Goal: Task Accomplishment & Management: Complete application form

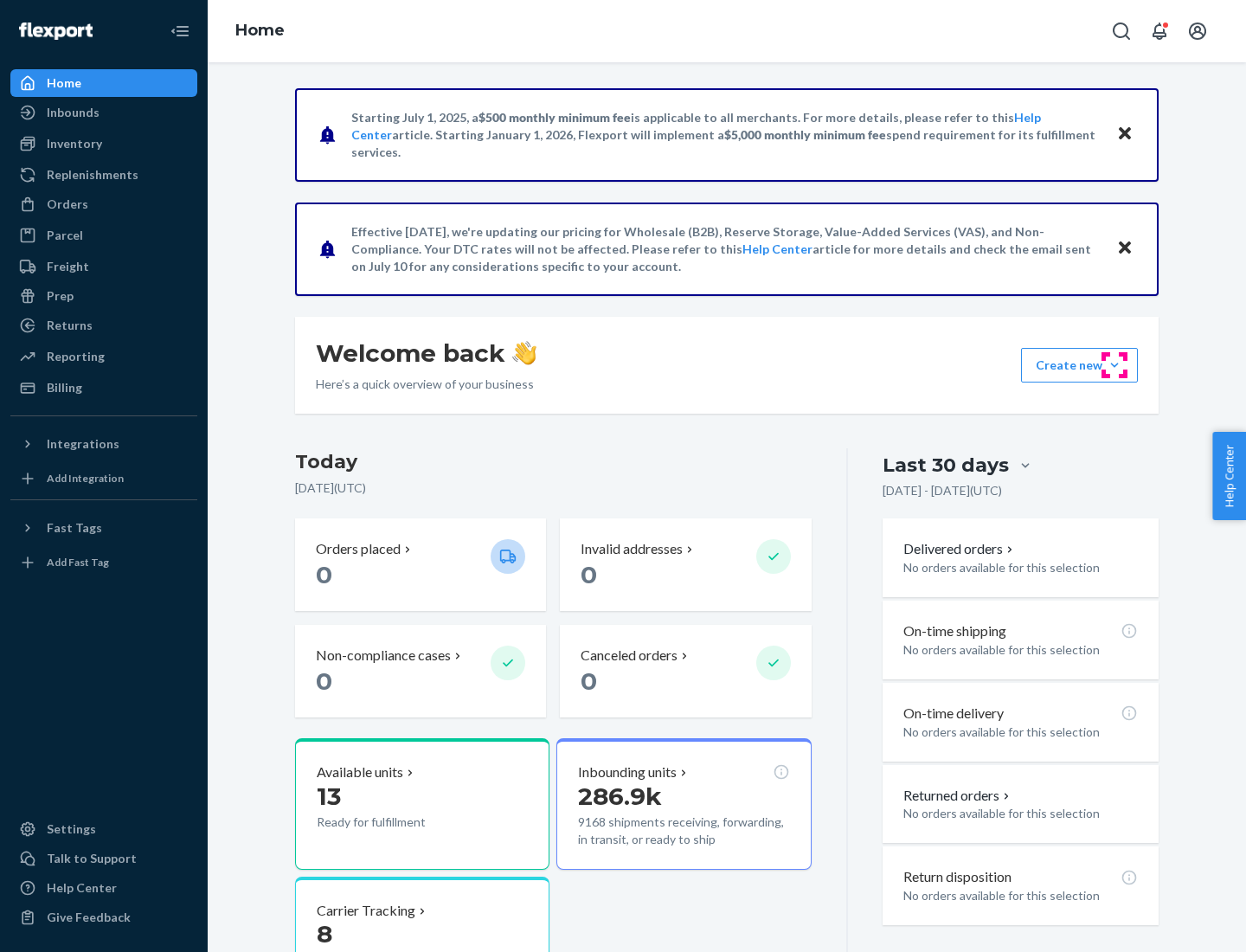
click at [1114, 365] on button "Create new Create new inbound Create new order Create new product" at bounding box center [1079, 365] width 117 height 35
click at [104, 113] on div "Inbounds" at bounding box center [104, 113] width 183 height 24
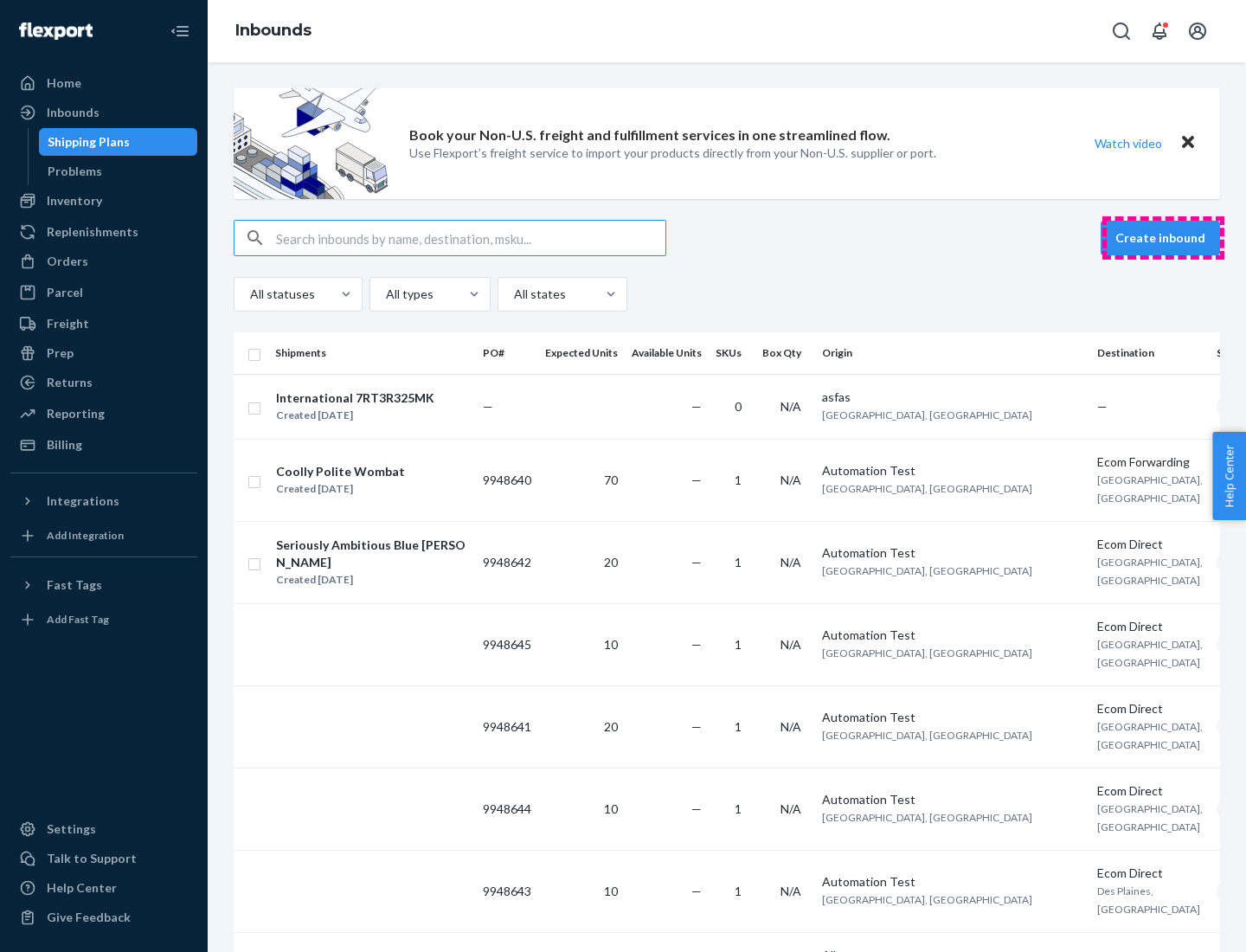
click at [1163, 238] on button "Create inbound" at bounding box center [1160, 237] width 120 height 35
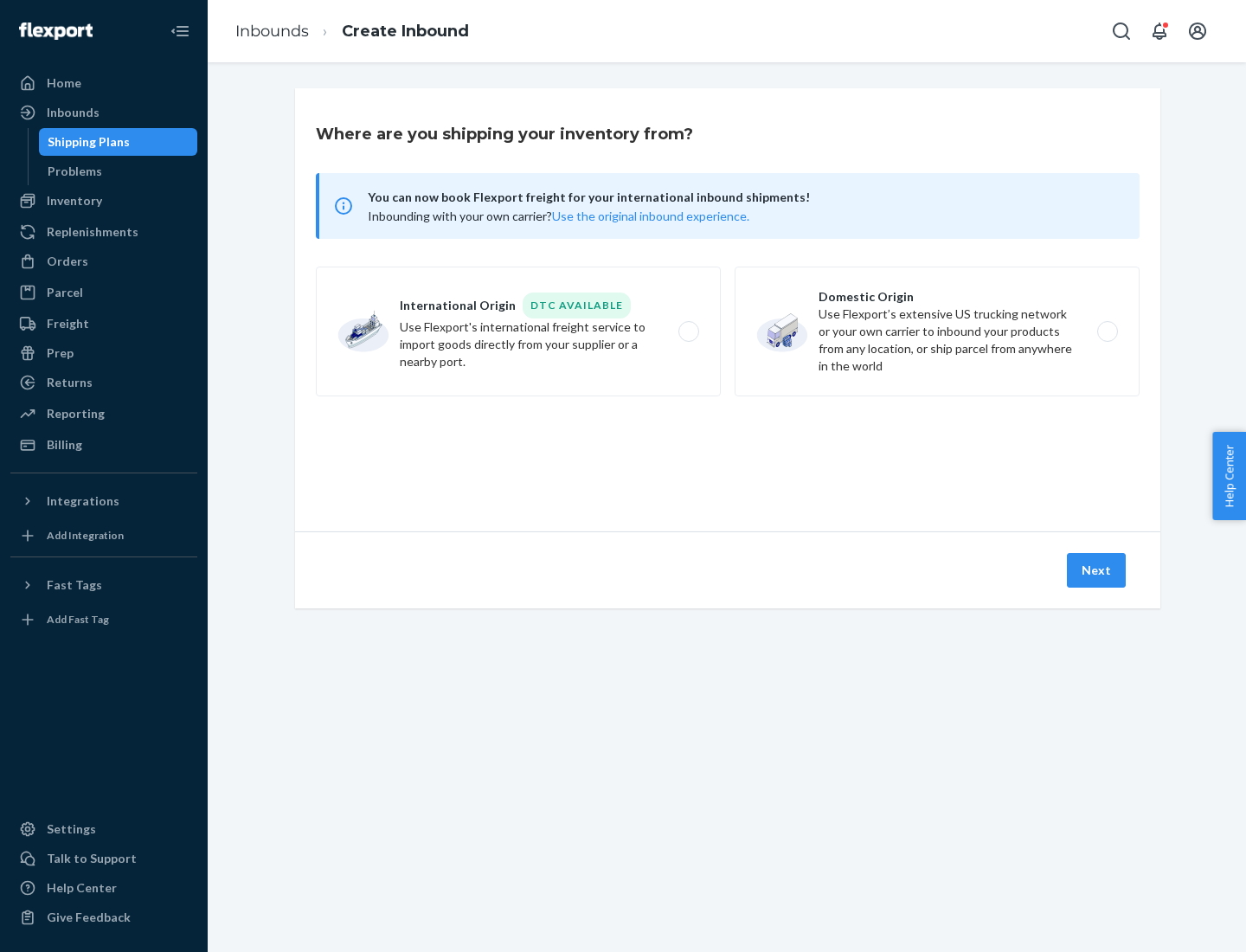
click at [937, 331] on label "Domestic Origin Use Flexport’s extensive US trucking network or your own carrie…" at bounding box center [937, 331] width 405 height 130
click at [1106, 331] on input "Domestic Origin Use Flexport’s extensive US trucking network or your own carrie…" at bounding box center [1111, 331] width 11 height 11
radio input "true"
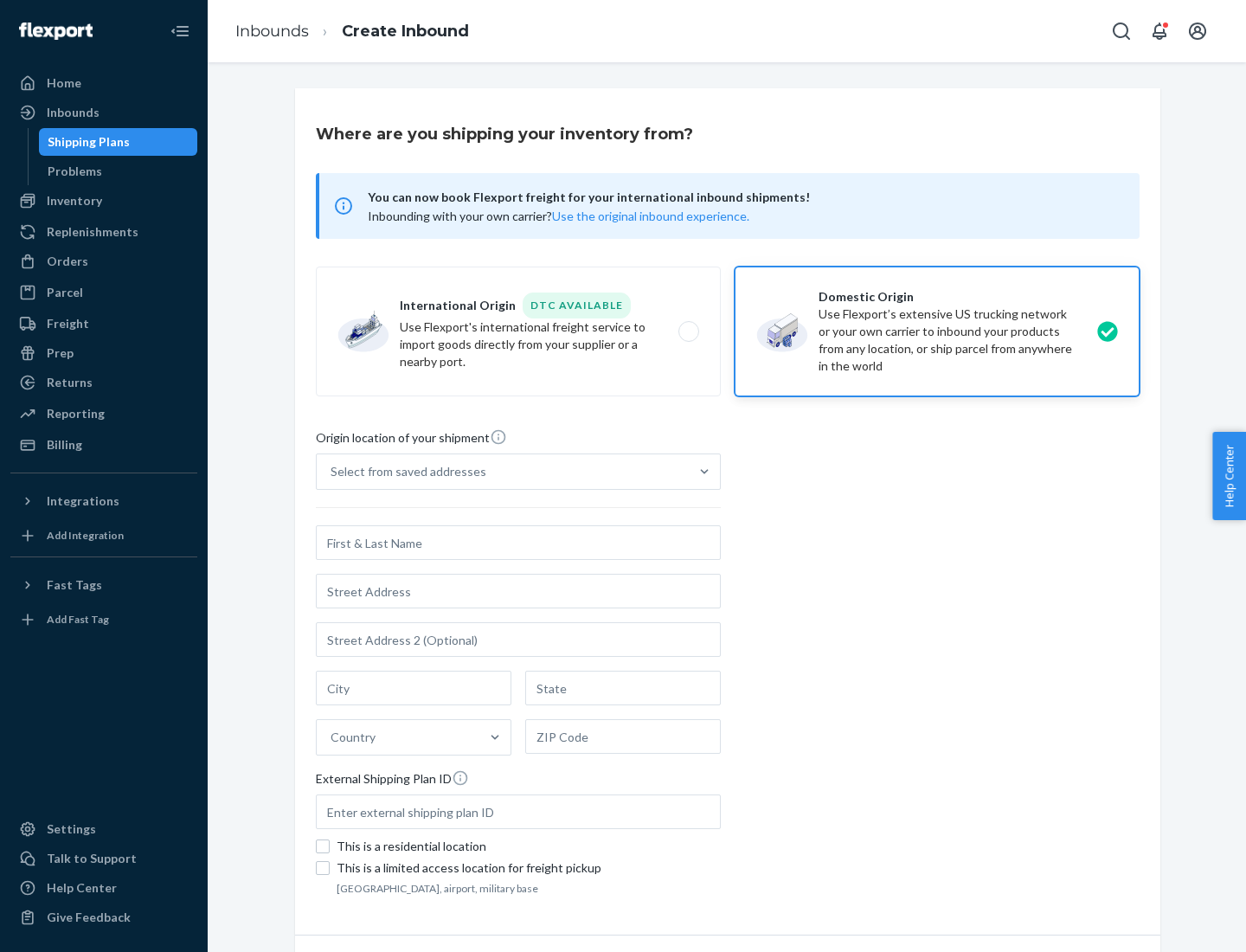
click at [404, 472] on div "Select from saved addresses" at bounding box center [409, 471] width 156 height 17
click at [332, 472] on input "Select from saved addresses" at bounding box center [332, 471] width 2 height 17
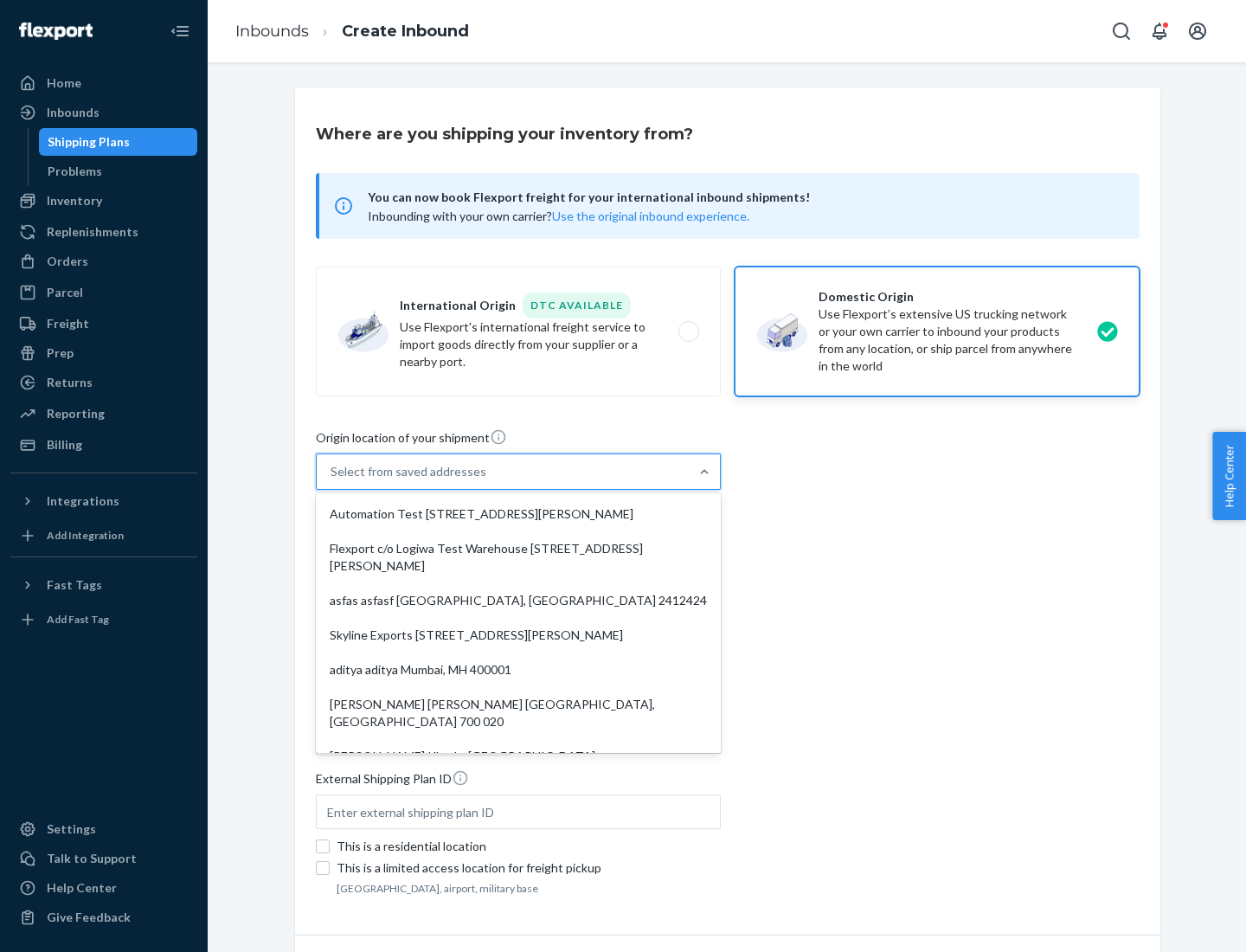
scroll to position [7, 0]
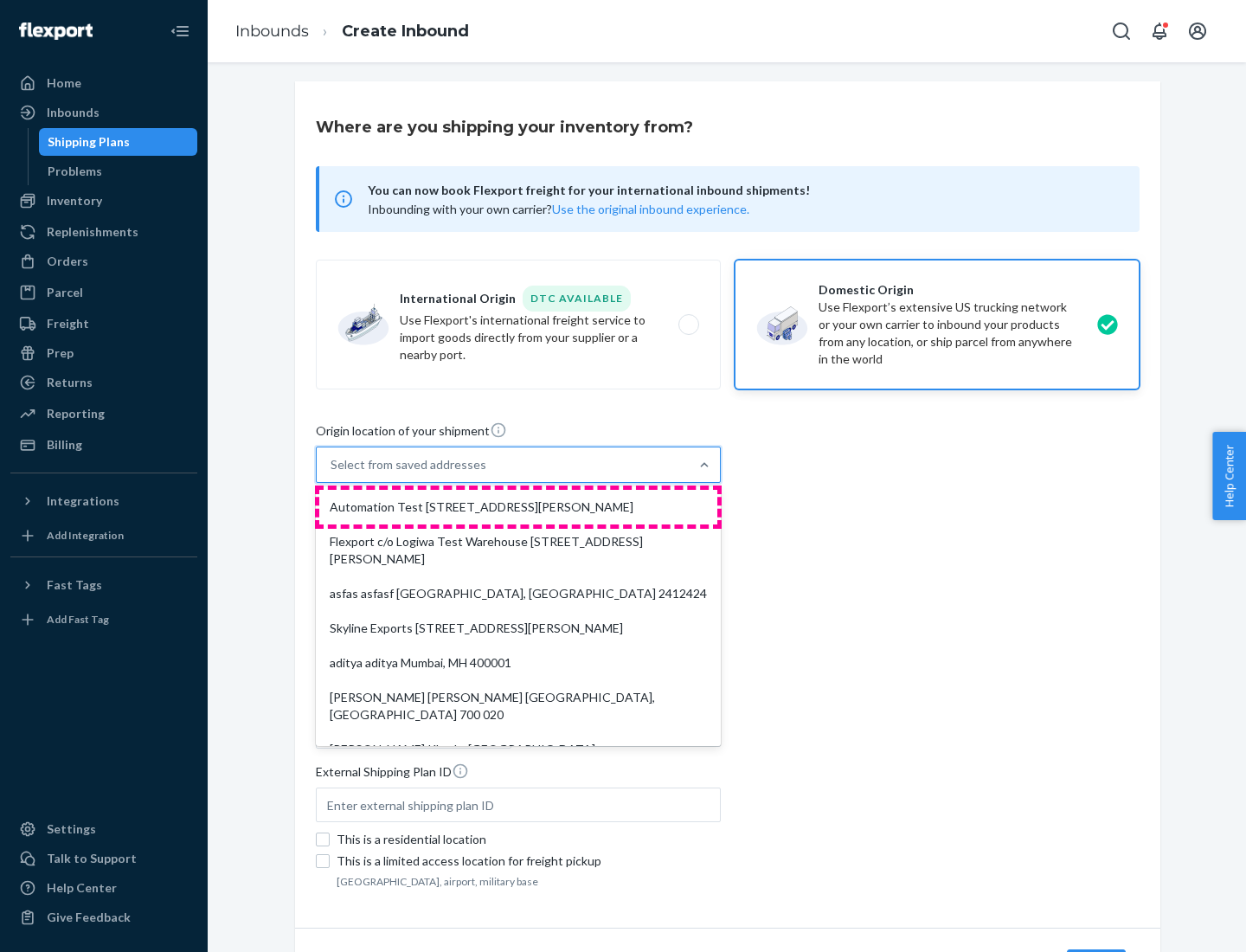
click at [518, 507] on div "Automation Test [STREET_ADDRESS][PERSON_NAME]" at bounding box center [517, 506] width 398 height 35
click at [332, 474] on input "option Automation Test [STREET_ADDRESS][PERSON_NAME]. 9 results available. Use …" at bounding box center [332, 464] width 2 height 17
type input "Automation Test"
type input "9th Floor"
type input "[GEOGRAPHIC_DATA]"
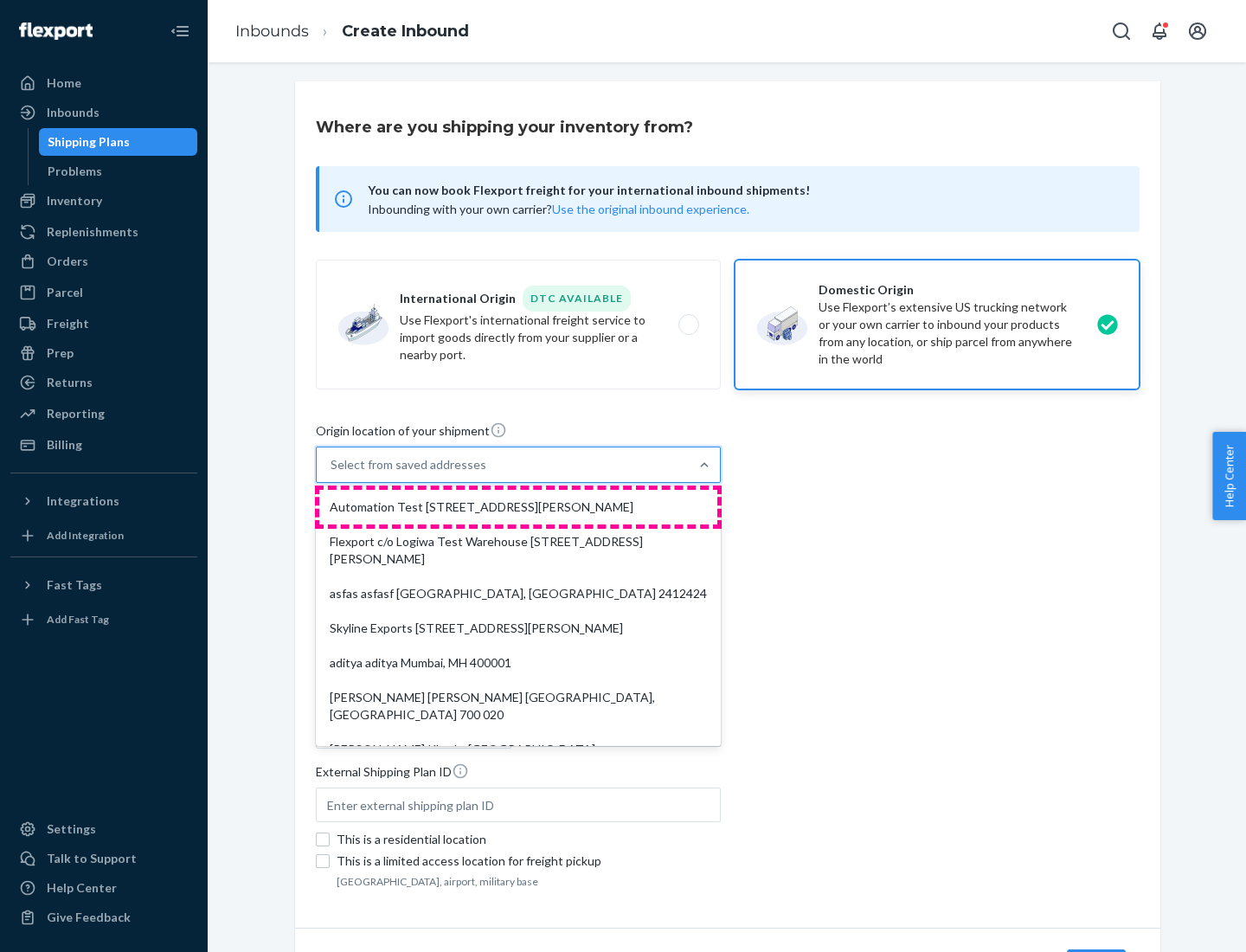
type input "CA"
type input "94104"
type input "[STREET_ADDRESS][PERSON_NAME]"
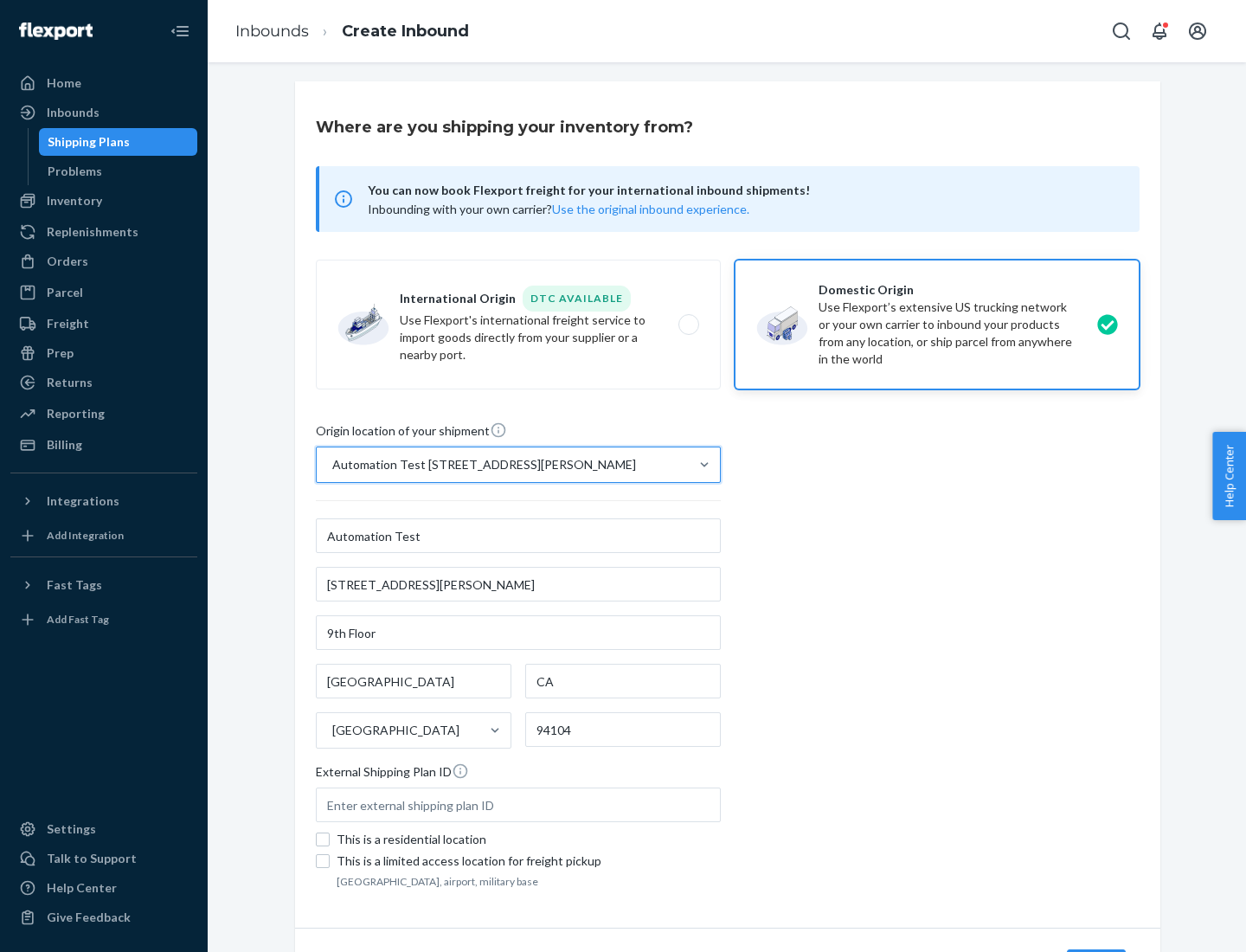
scroll to position [102, 0]
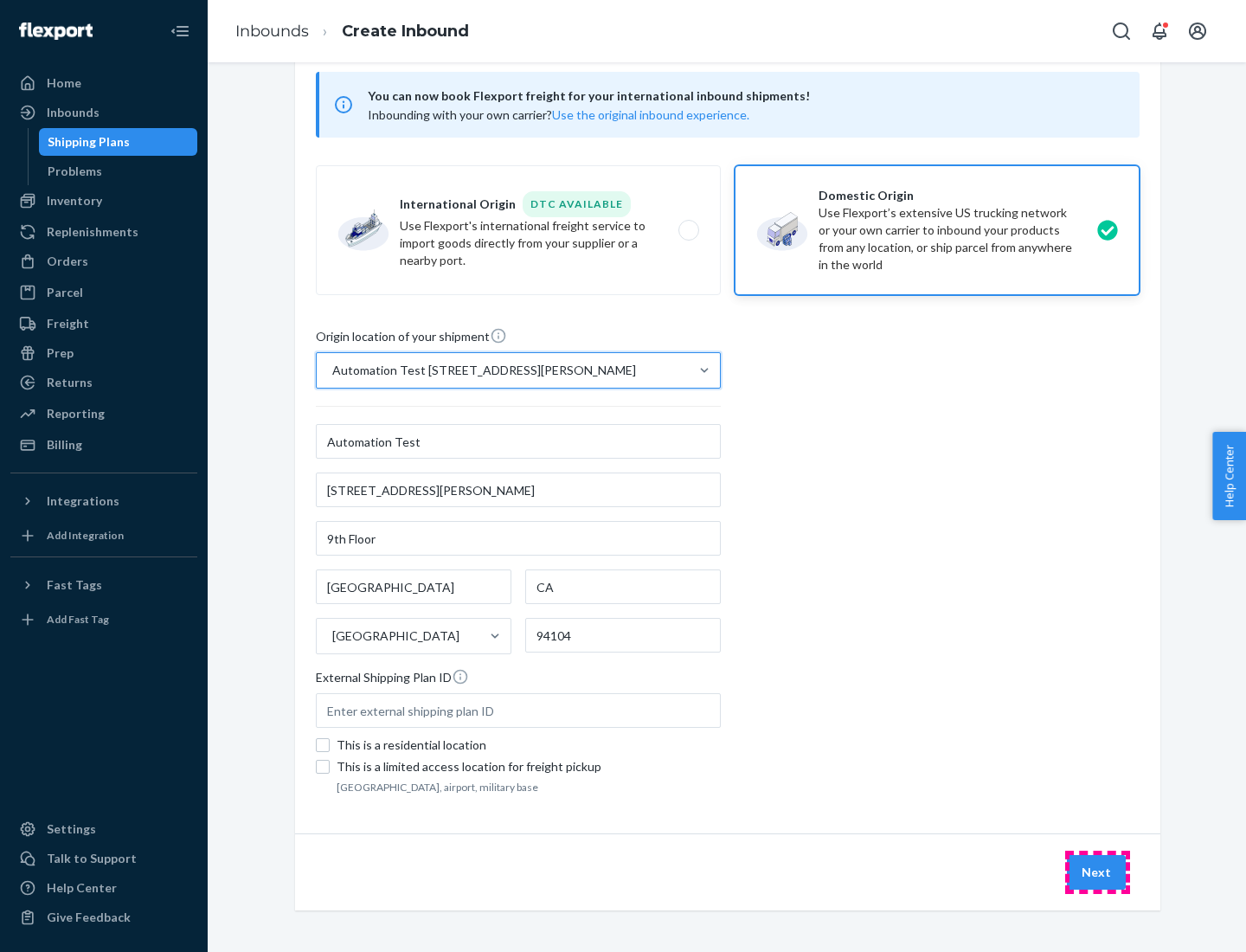
click at [1097, 872] on button "Next" at bounding box center [1095, 872] width 59 height 35
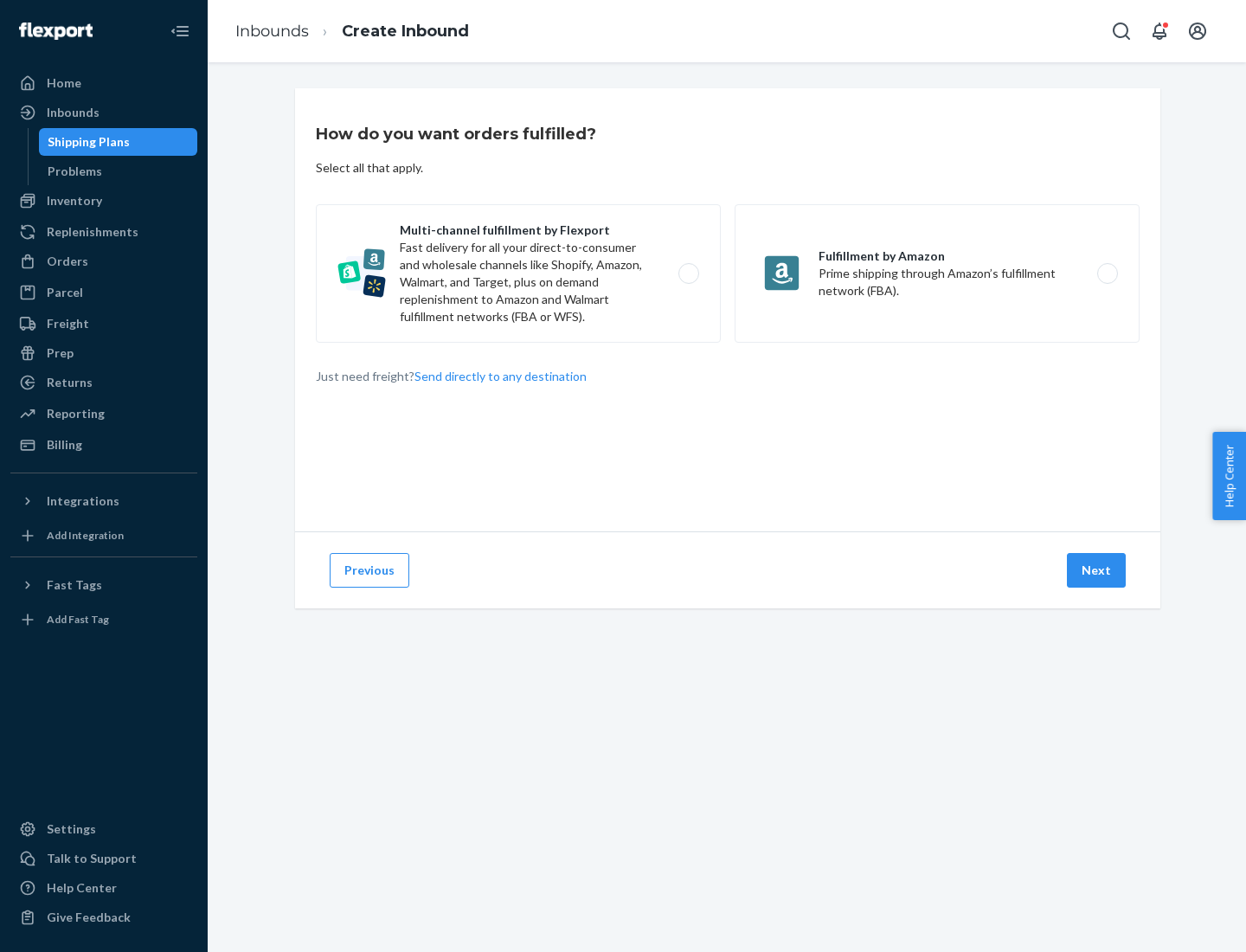
click at [518, 273] on label "Multi-channel fulfillment by Flexport Fast delivery for all your direct-to-cons…" at bounding box center [518, 273] width 405 height 139
click at [688, 273] on input "Multi-channel fulfillment by Flexport Fast delivery for all your direct-to-cons…" at bounding box center [693, 273] width 11 height 11
radio input "true"
click at [1097, 570] on button "Next" at bounding box center [1095, 570] width 59 height 35
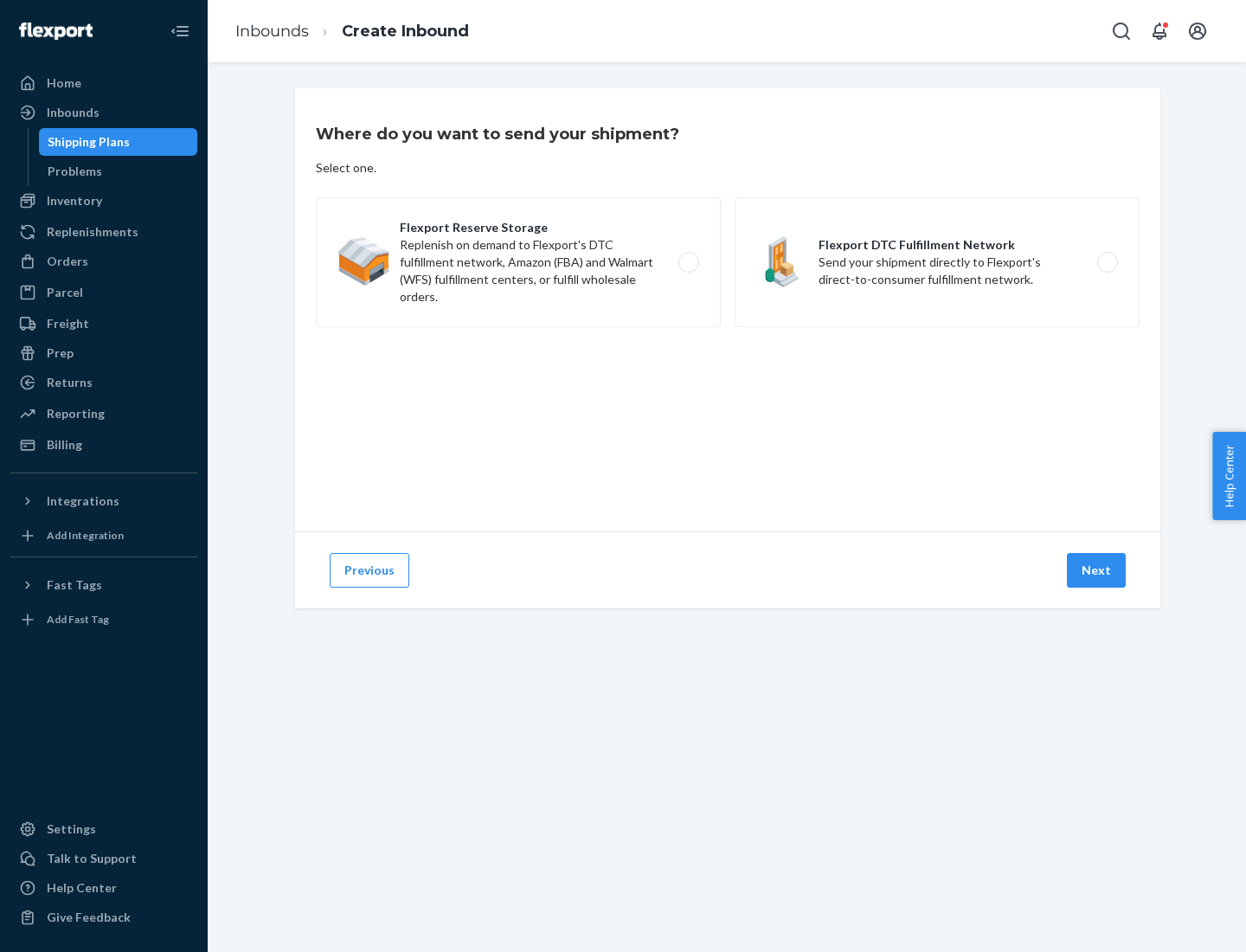
click at [937, 262] on label "Flexport DTC Fulfillment Network Send your shipment directly to Flexport's dire…" at bounding box center [937, 262] width 405 height 130
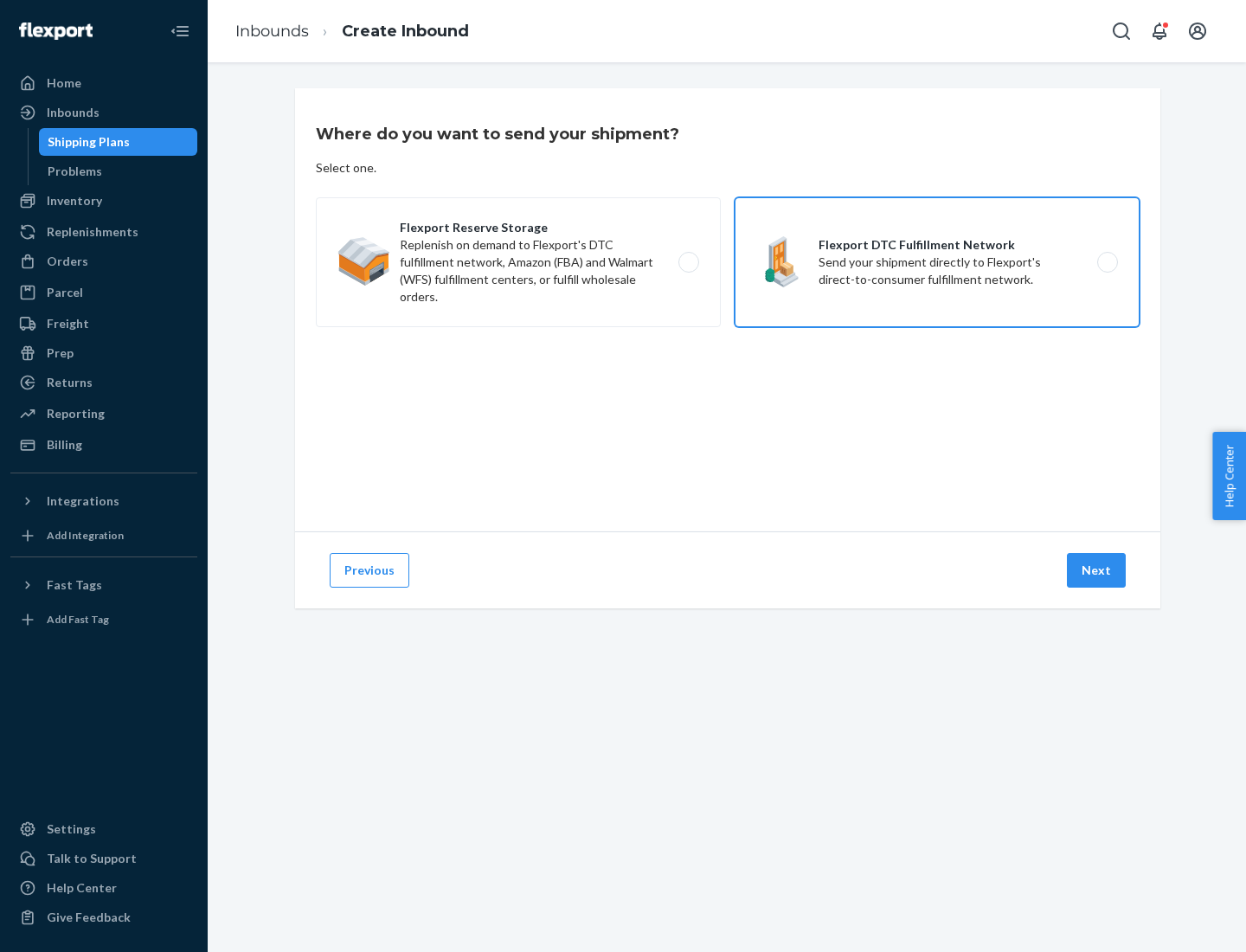
click at [1106, 262] on input "Flexport DTC Fulfillment Network Send your shipment directly to Flexport's dire…" at bounding box center [1111, 262] width 11 height 11
radio input "true"
click at [1097, 570] on button "Next" at bounding box center [1095, 570] width 59 height 35
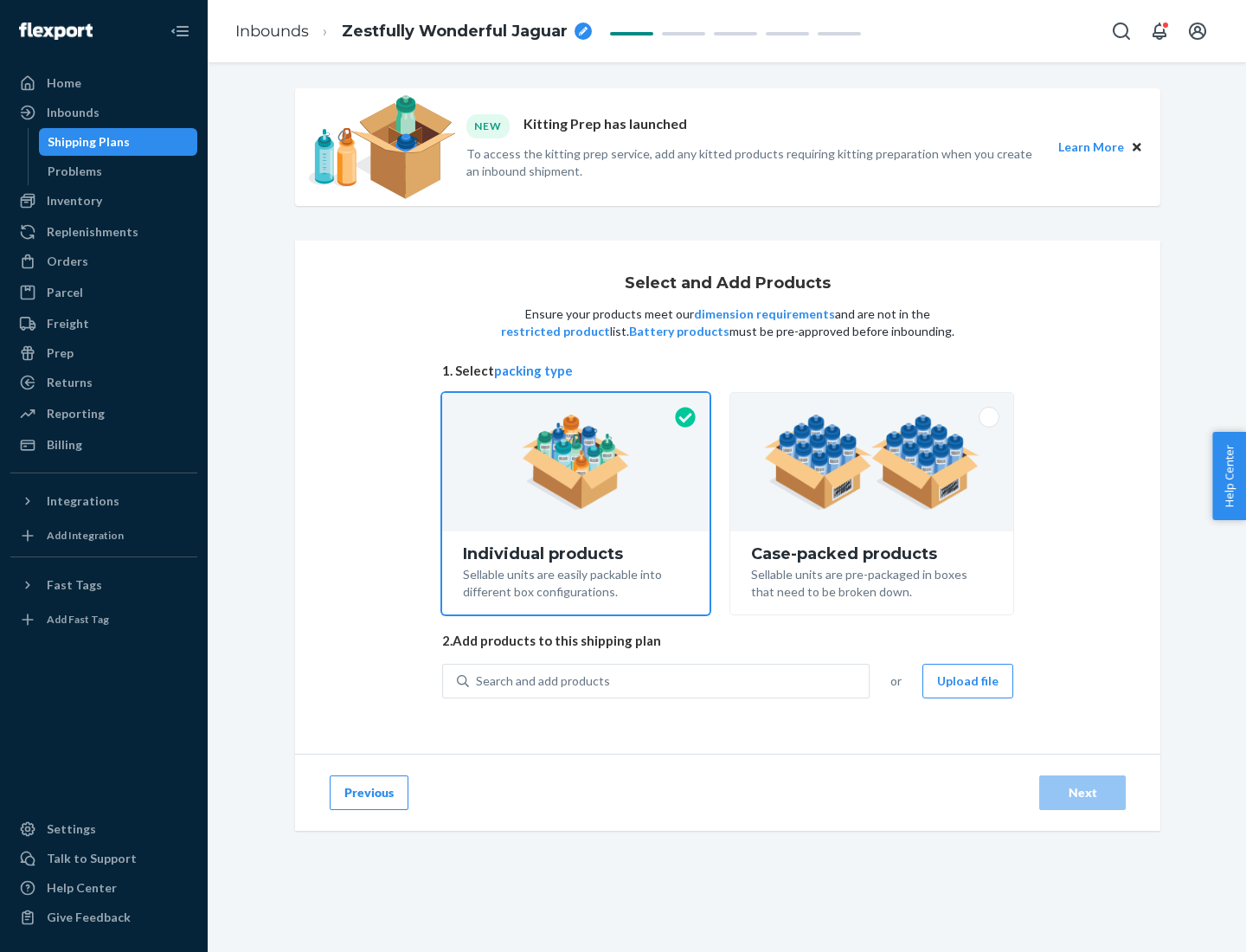
click at [872, 462] on img at bounding box center [871, 462] width 215 height 95
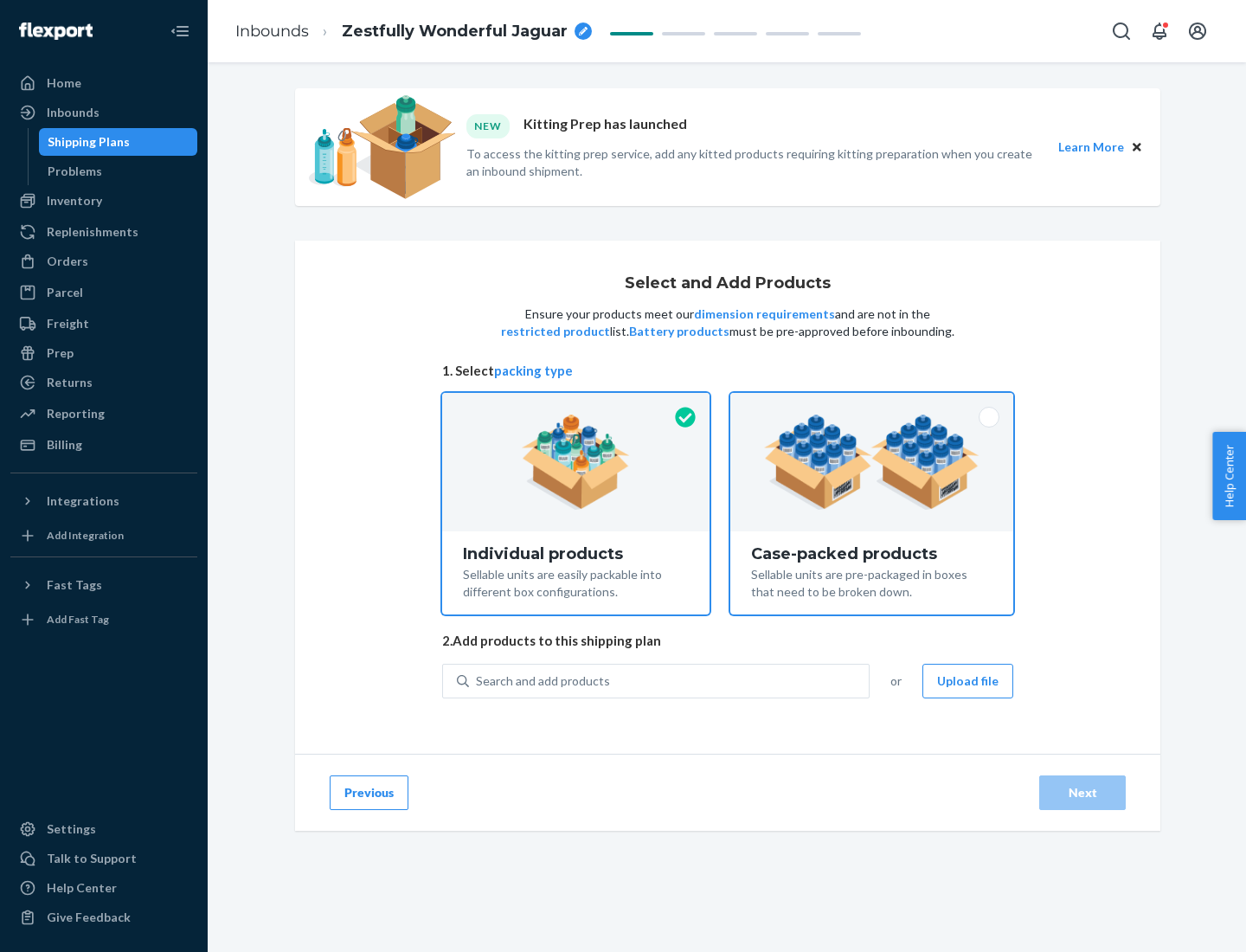
click at [872, 404] on input "Case-packed products Sellable units are pre-packaged in boxes that need to be b…" at bounding box center [871, 398] width 11 height 11
radio input "true"
radio input "false"
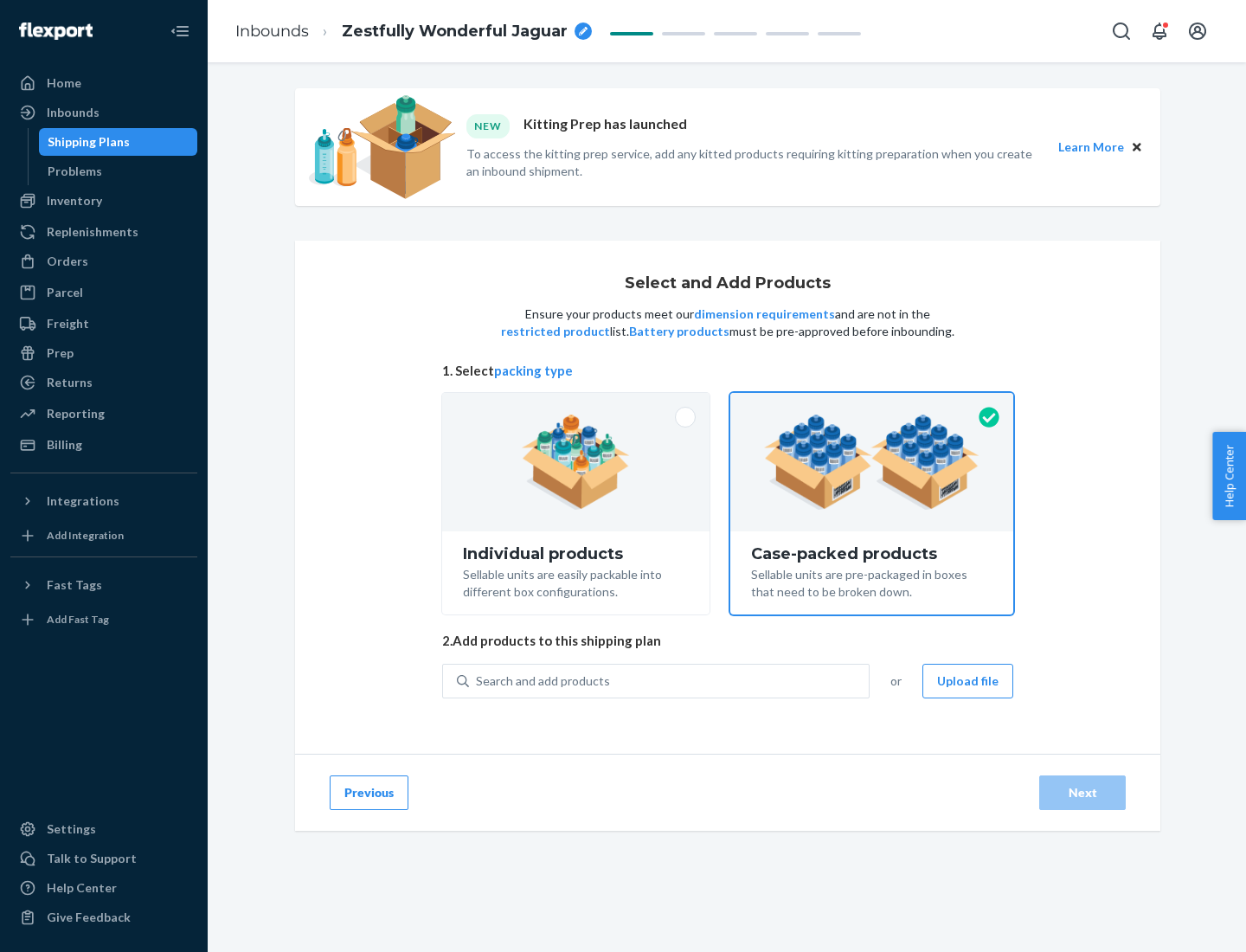
click at [670, 680] on div "Search and add products" at bounding box center [668, 680] width 400 height 31
click at [477, 680] on input "Search and add products" at bounding box center [476, 680] width 2 height 17
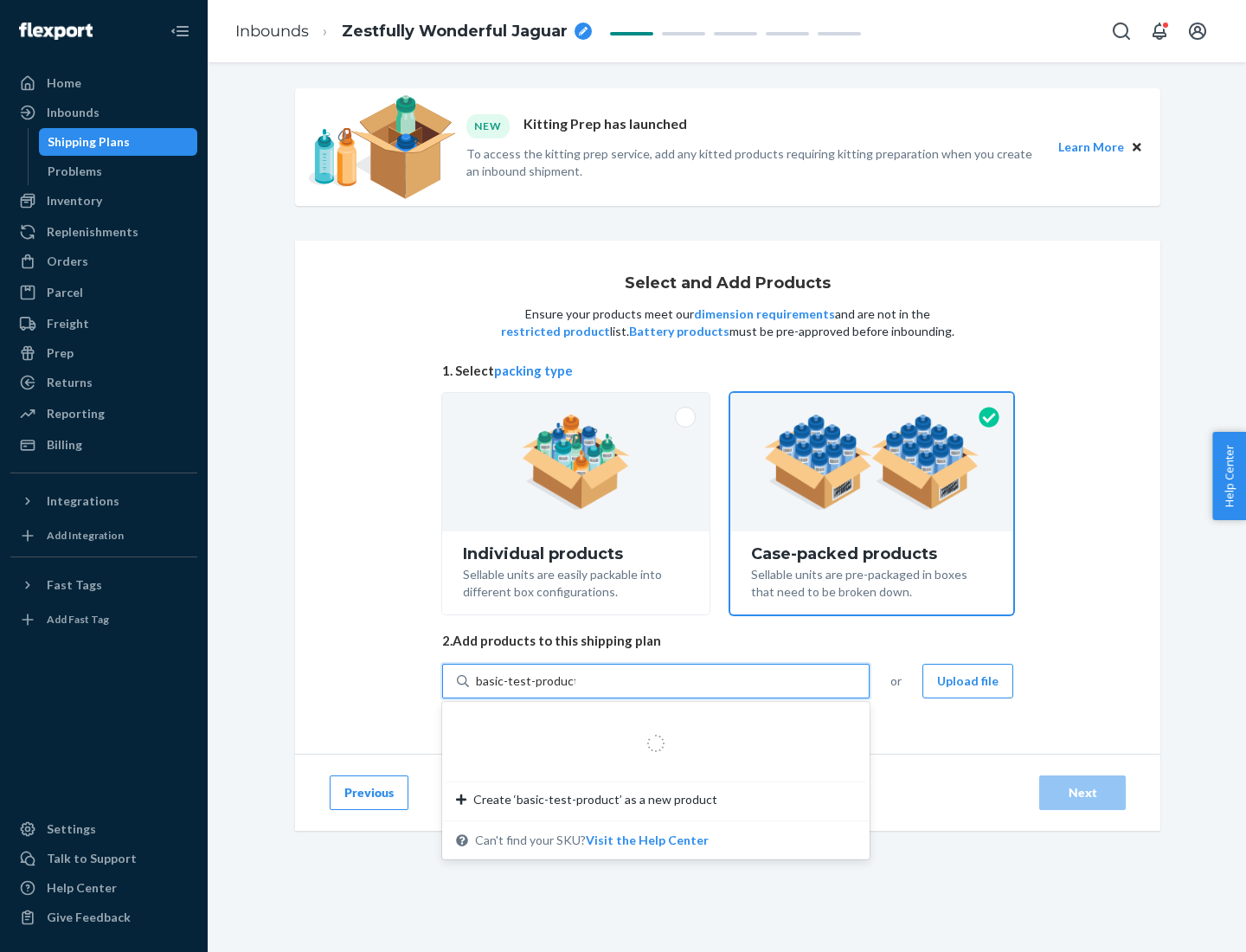
type input "basic-test-product-1"
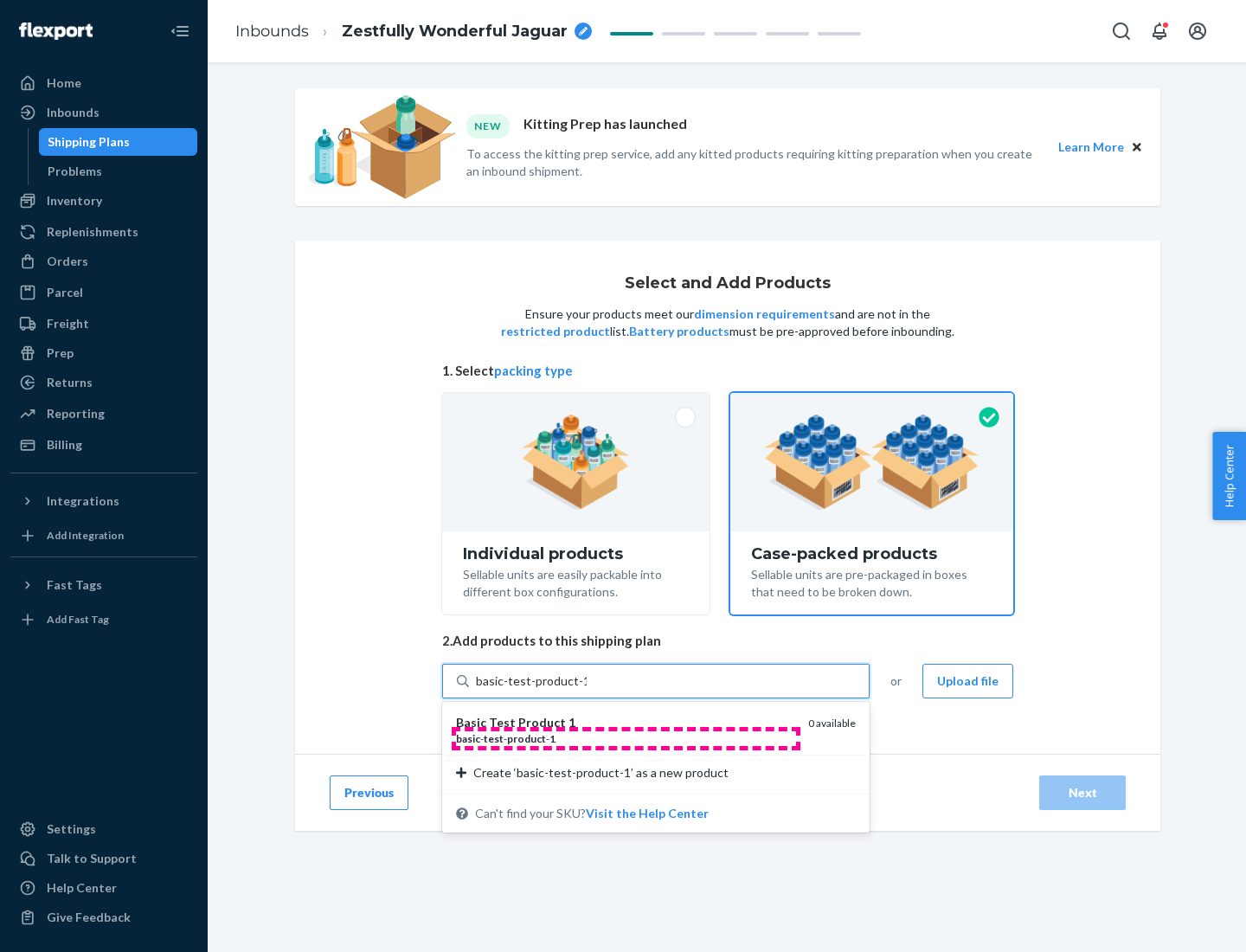
click at [626, 738] on div "basic - test - product - 1" at bounding box center [624, 738] width 338 height 15
click at [586, 690] on input "basic-test-product-1" at bounding box center [530, 680] width 111 height 17
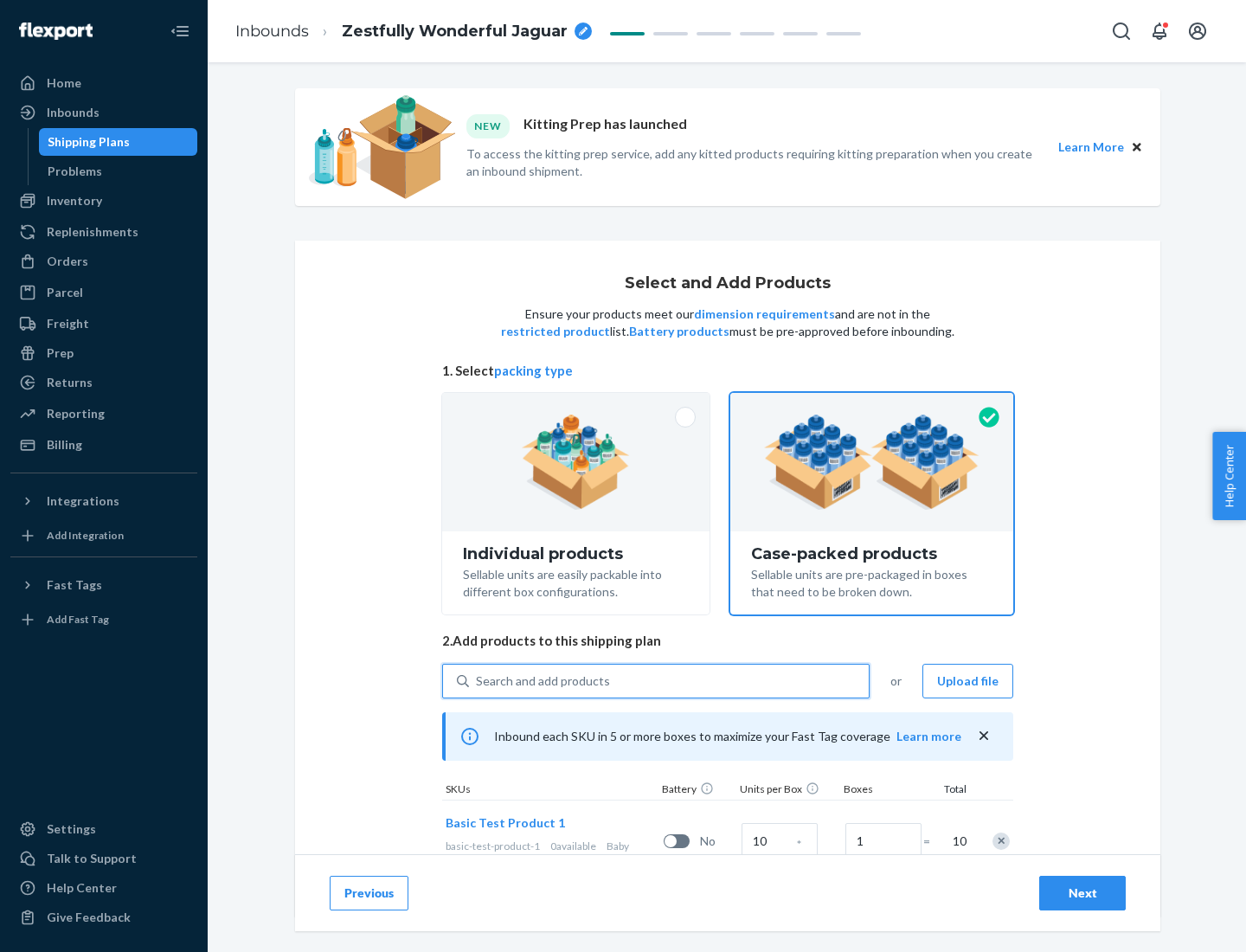
scroll to position [62, 0]
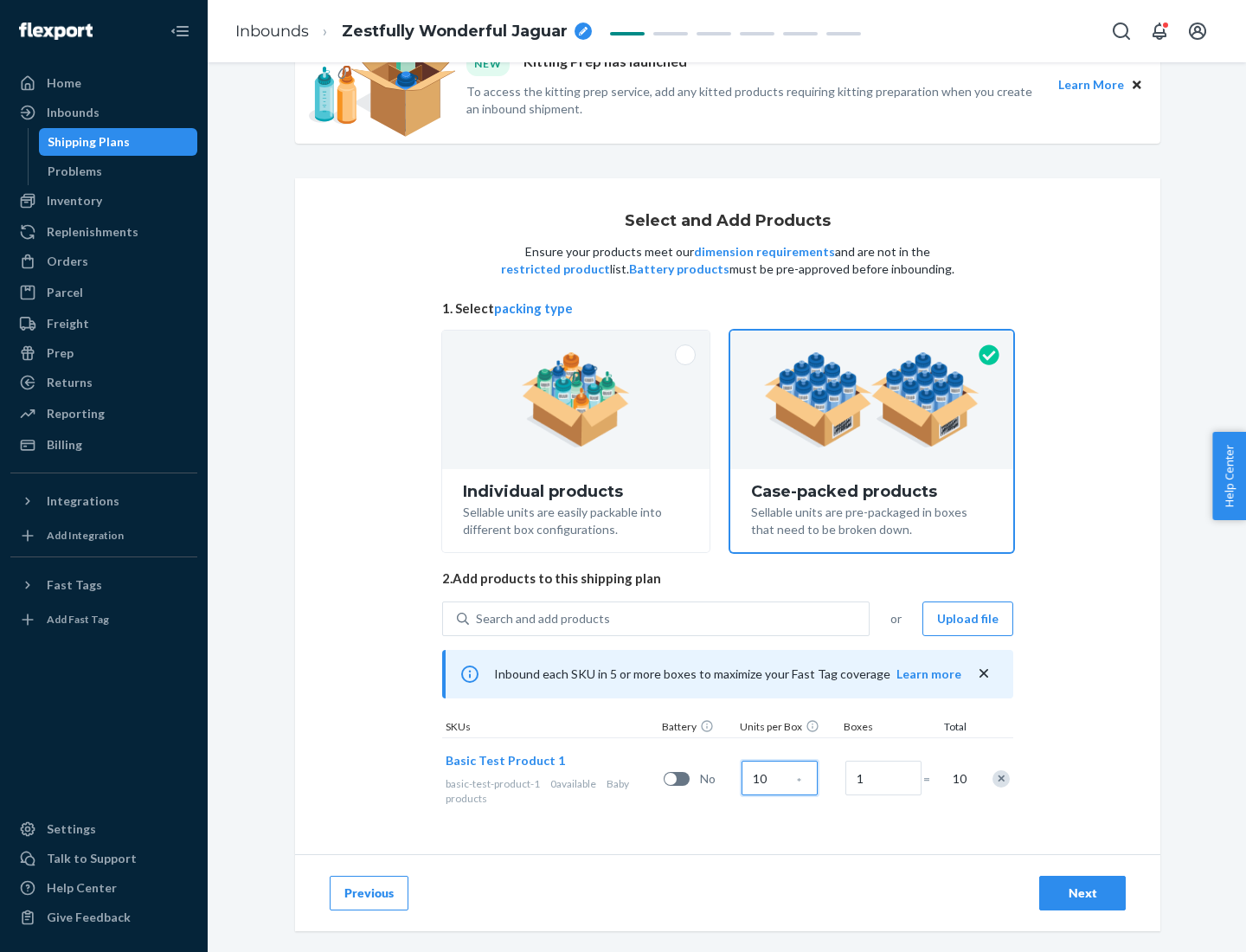
type input "10"
type input "7"
click at [1083, 893] on div "Next" at bounding box center [1082, 892] width 57 height 17
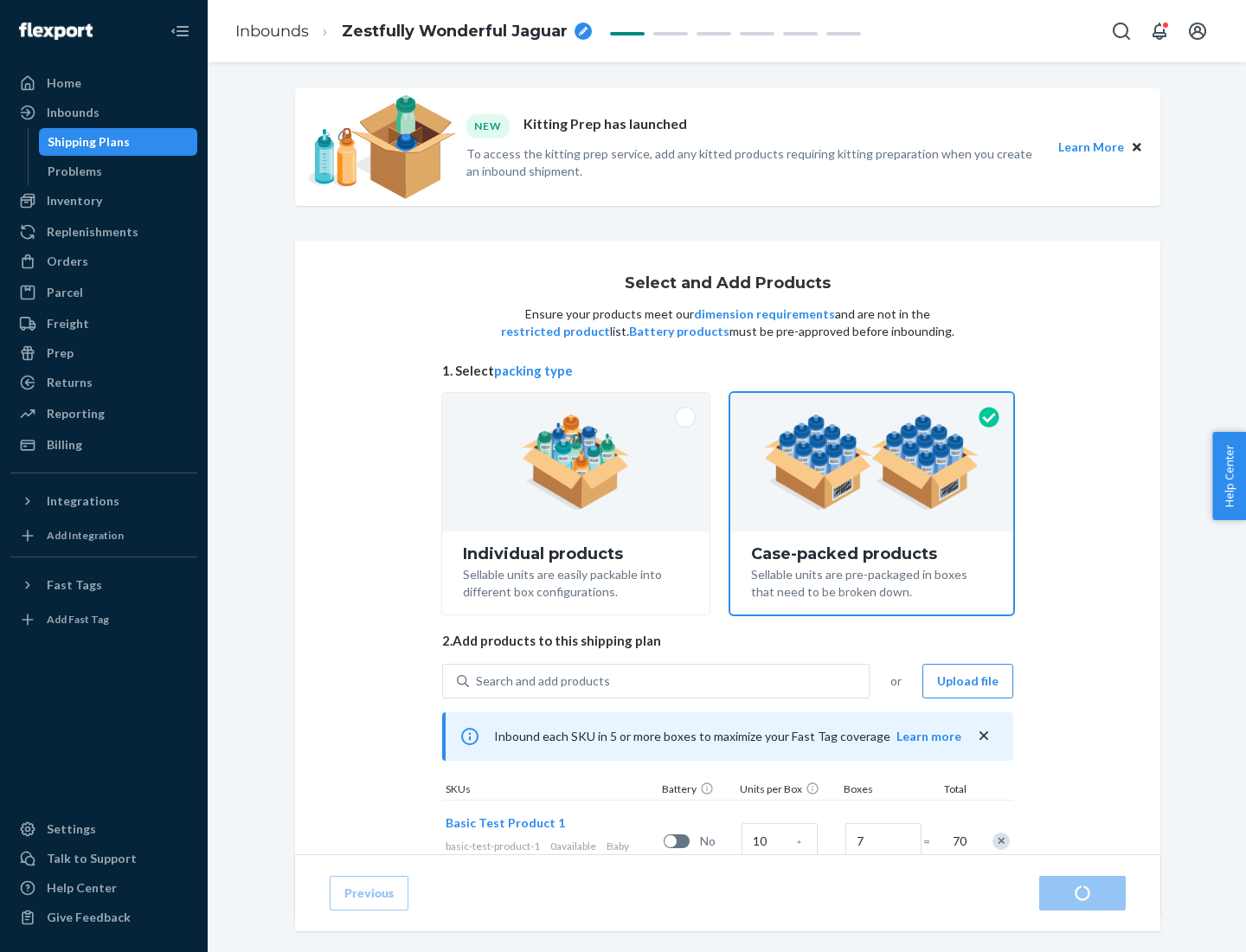
radio input "true"
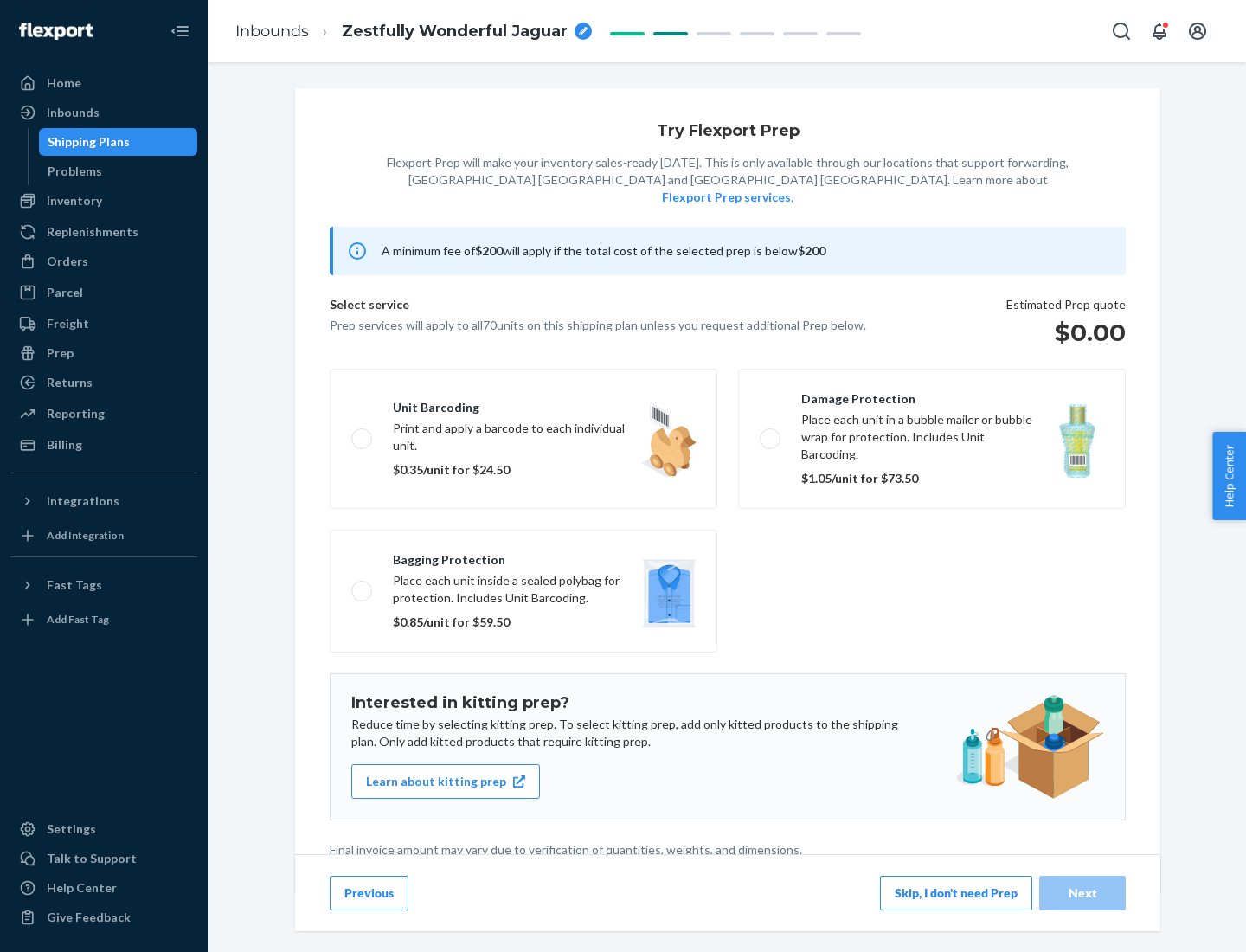
scroll to position [4, 0]
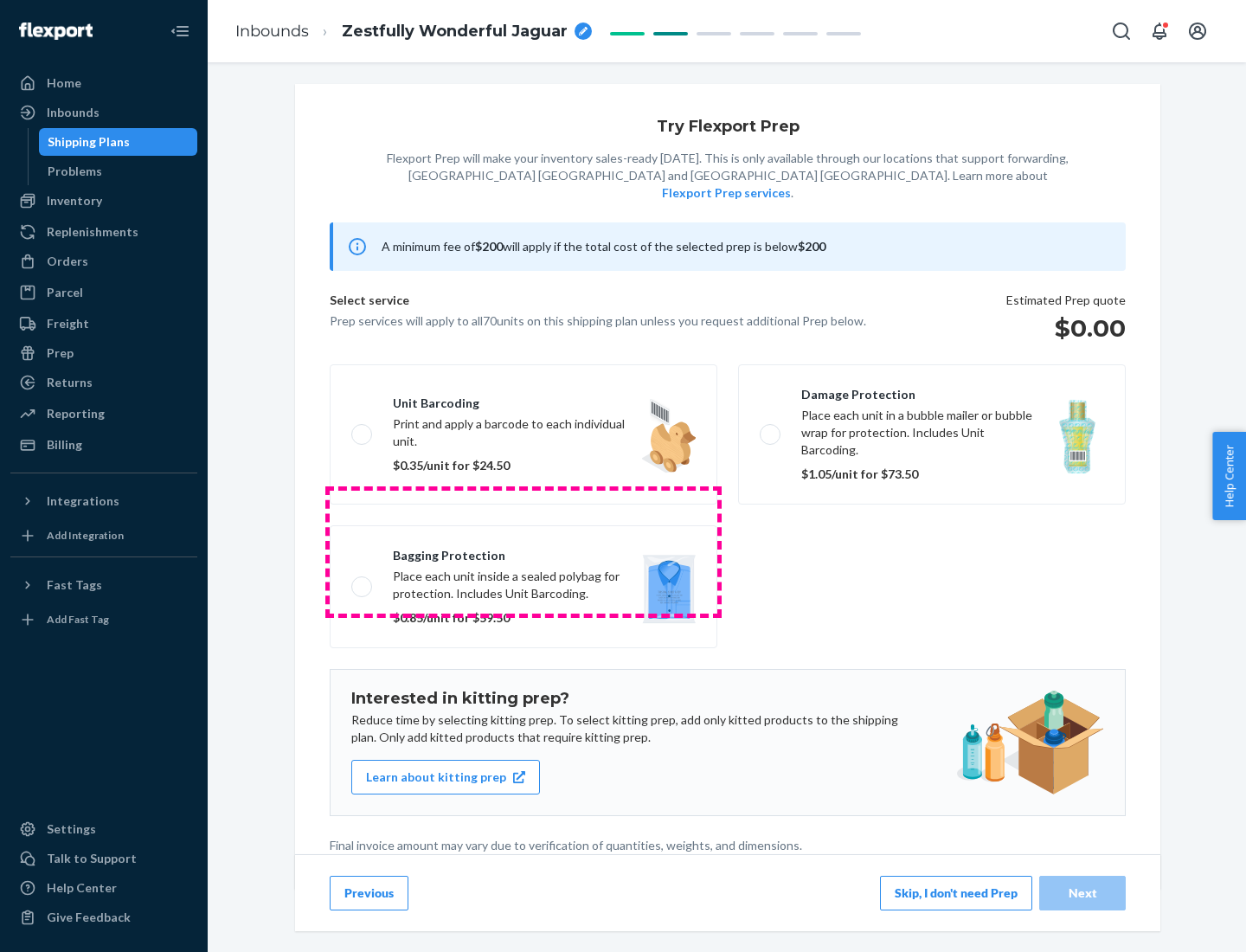
click at [523, 551] on label "Bagging protection Place each unit inside a sealed polybag for protection. Incl…" at bounding box center [523, 586] width 388 height 123
click at [363, 580] on input "Bagging protection Place each unit inside a sealed polybag for protection. Incl…" at bounding box center [356, 585] width 11 height 11
checkbox input "true"
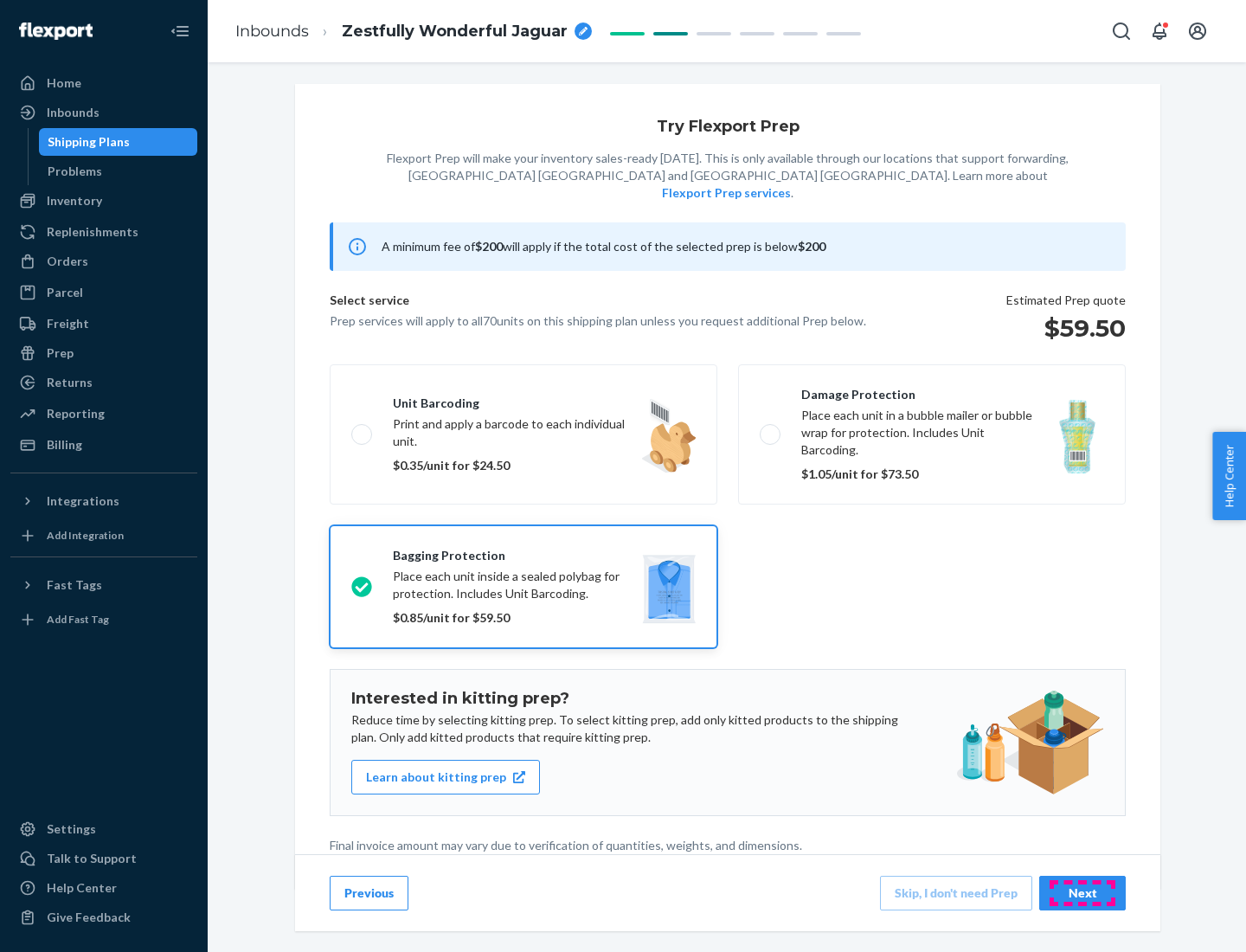
click at [1083, 892] on div "Next" at bounding box center [1082, 892] width 57 height 17
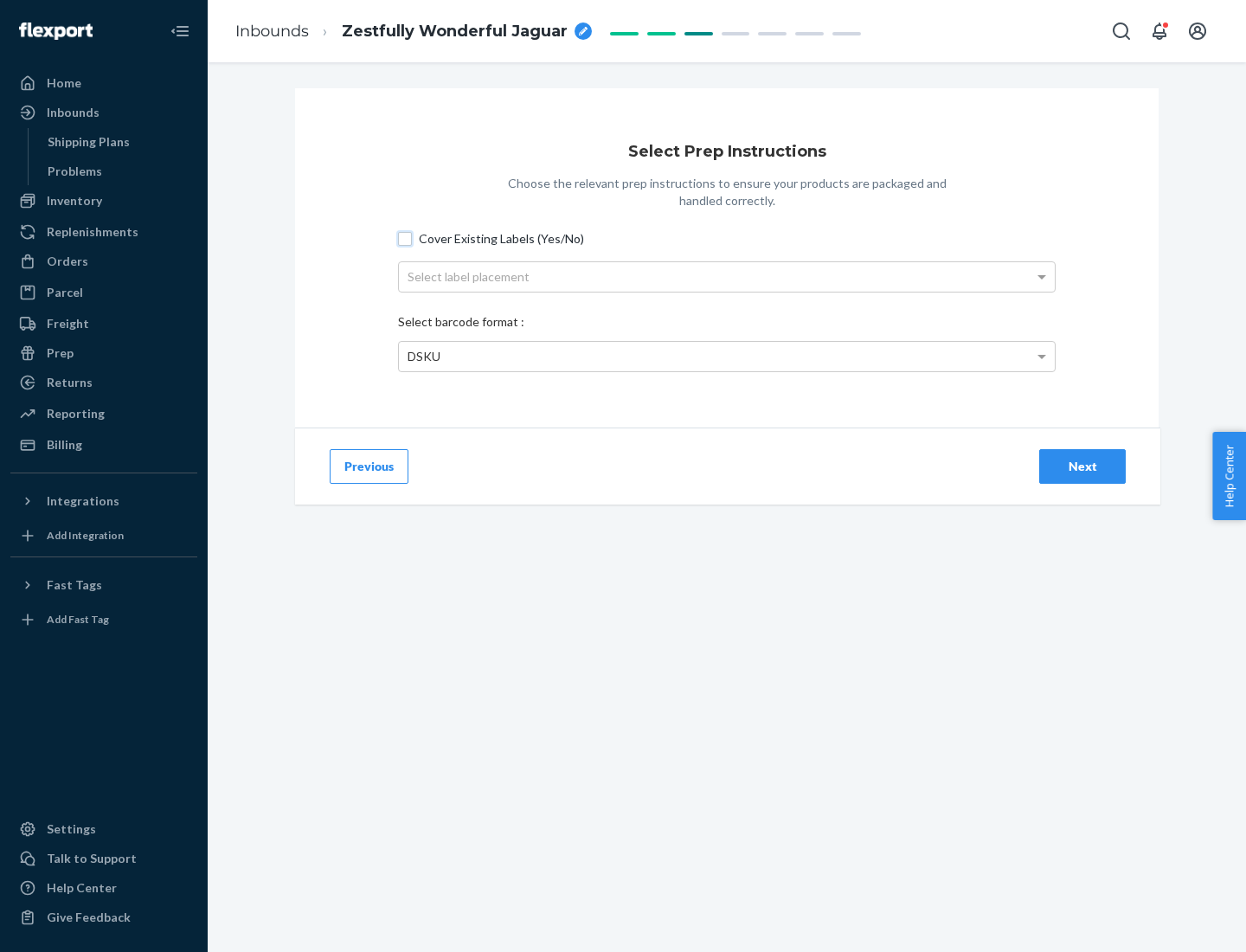
click at [405, 238] on input "Cover Existing Labels (Yes/No)" at bounding box center [405, 239] width 14 height 14
checkbox input "true"
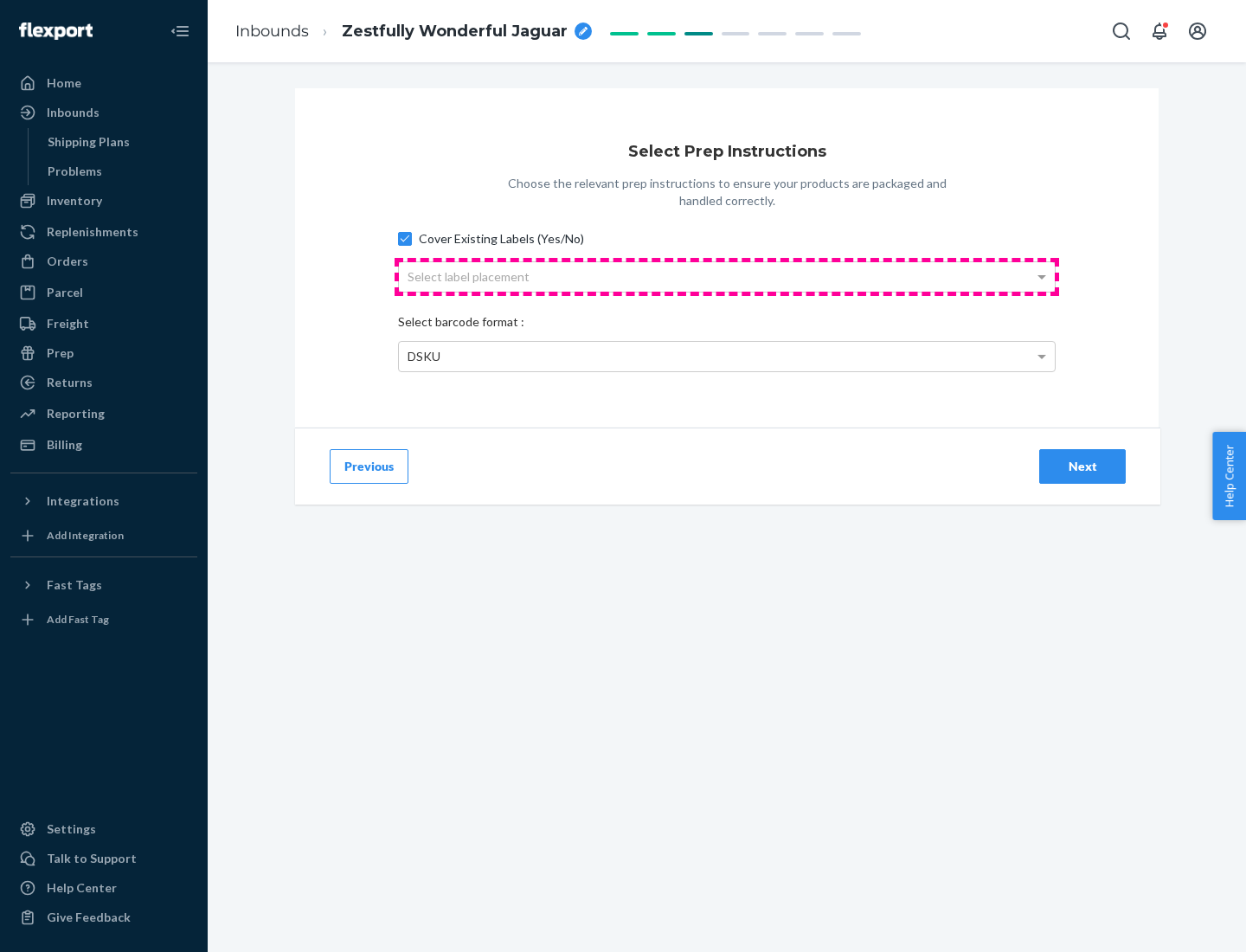
click at [727, 276] on div "Select label placement" at bounding box center [727, 277] width 656 height 30
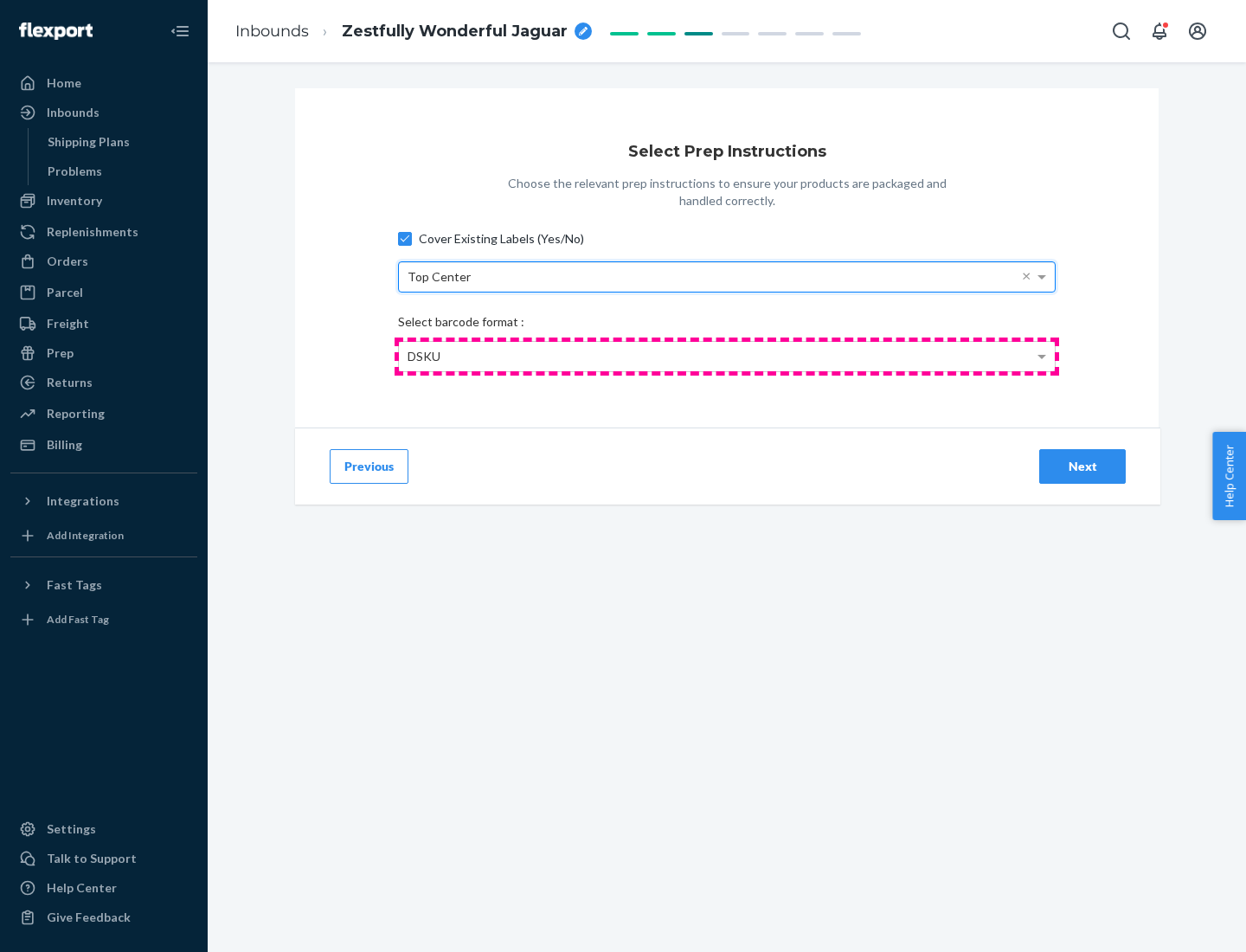
click at [727, 356] on div "DSKU" at bounding box center [727, 357] width 656 height 30
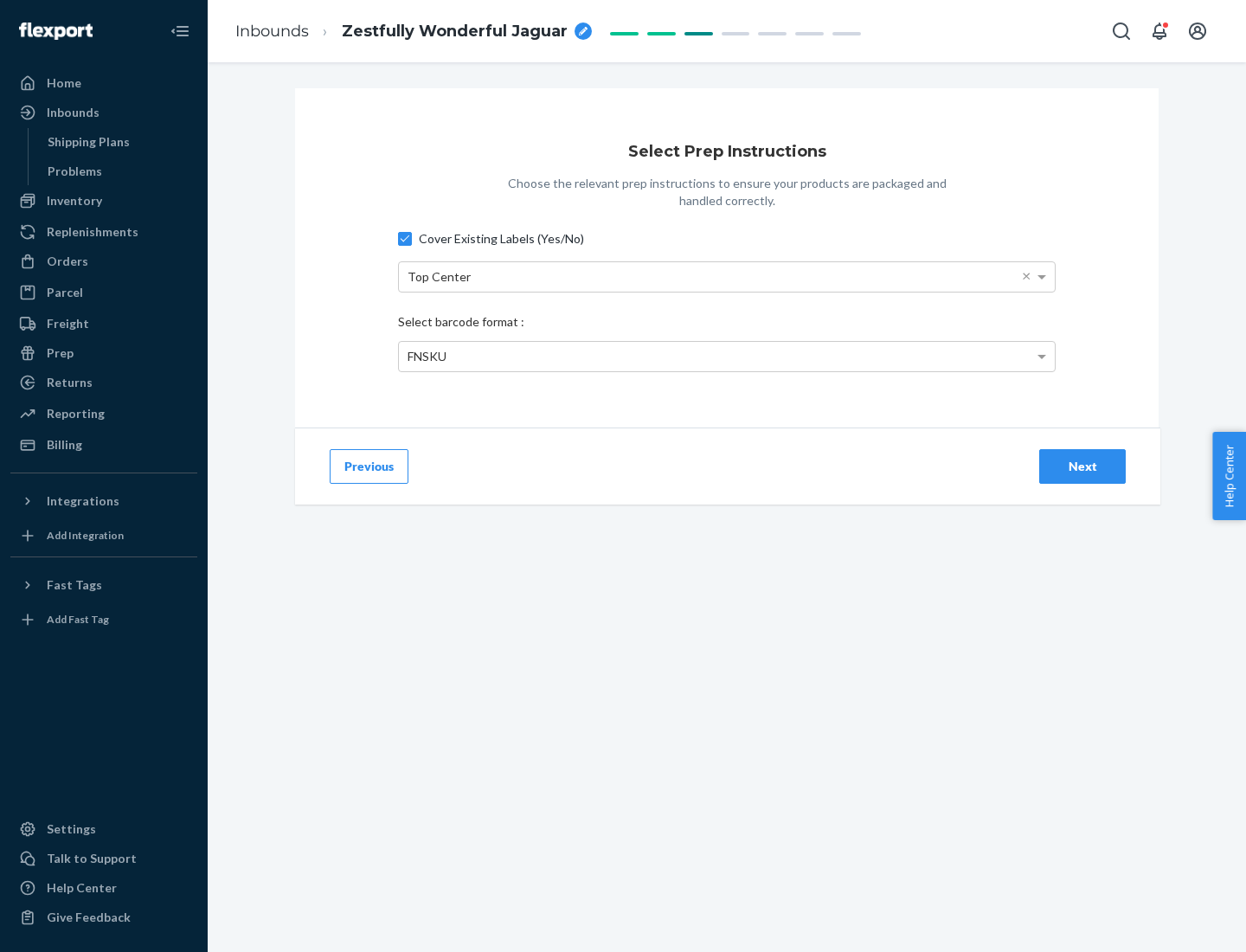
click at [1083, 466] on div "Next" at bounding box center [1082, 466] width 57 height 17
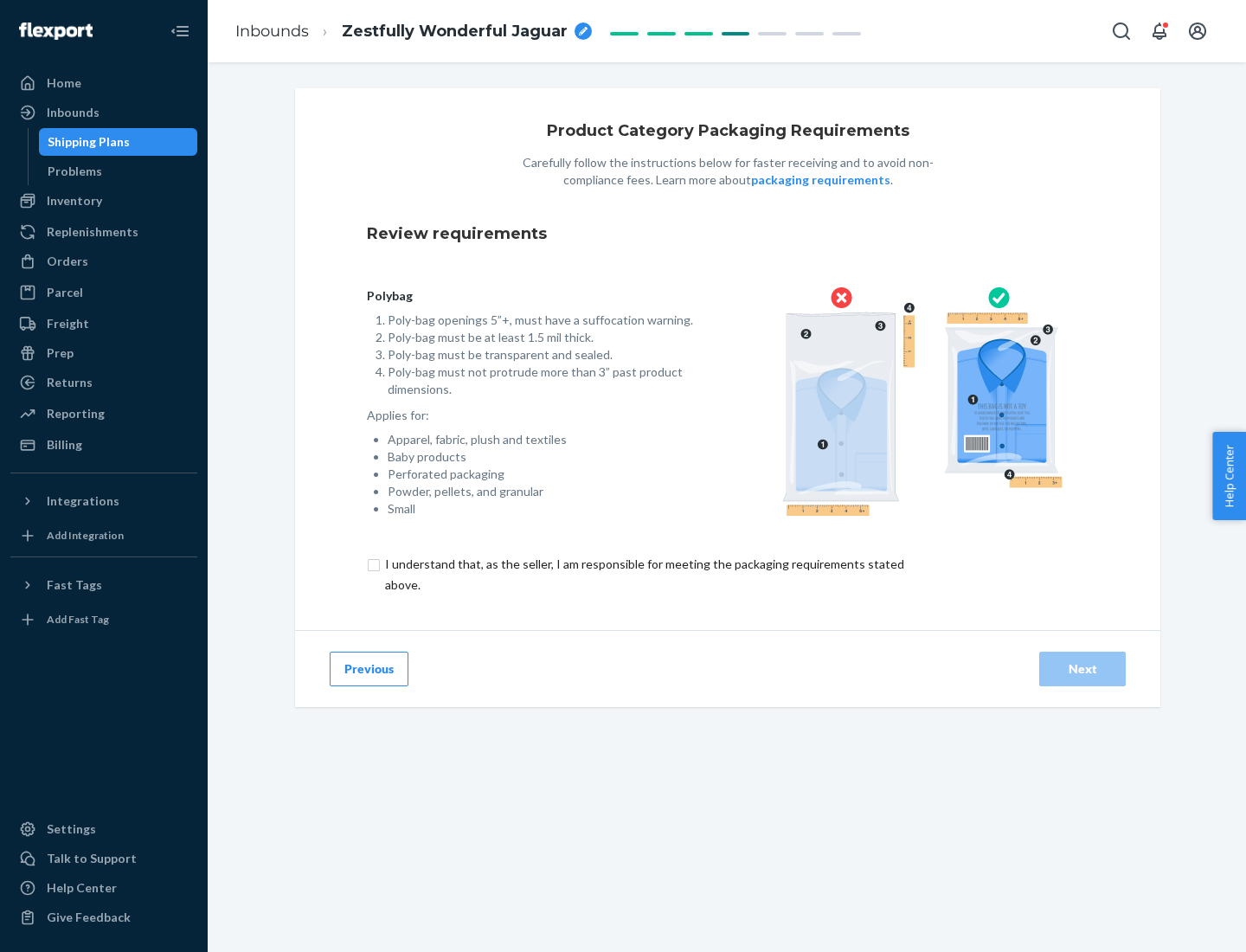
click at [643, 573] on input "checkbox" at bounding box center [654, 574] width 575 height 42
checkbox input "true"
click at [1083, 668] on div "Next" at bounding box center [1082, 668] width 57 height 17
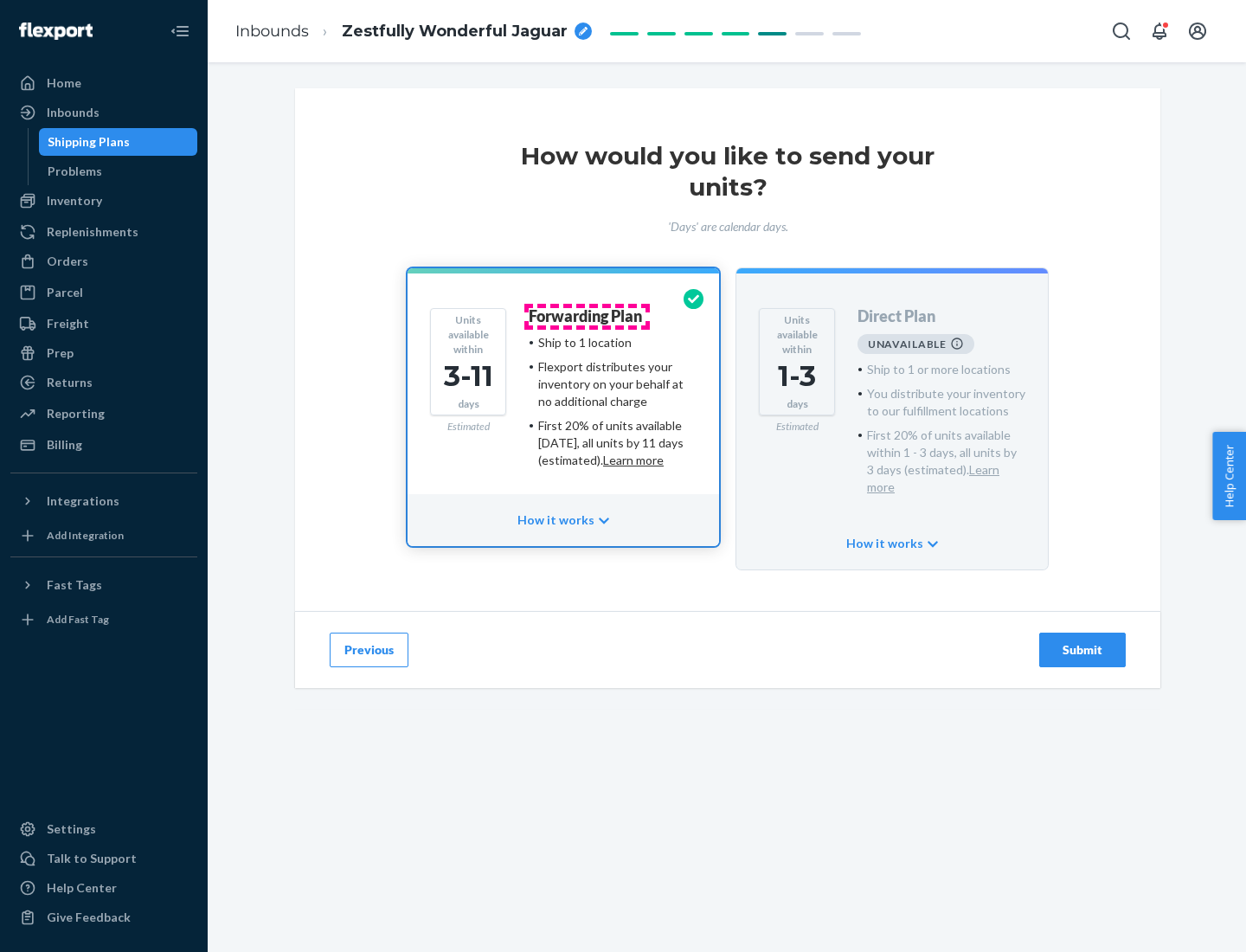
click at [586, 316] on h4 "Forwarding Plan" at bounding box center [585, 316] width 114 height 17
click at [1083, 641] on div "Submit" at bounding box center [1082, 649] width 57 height 17
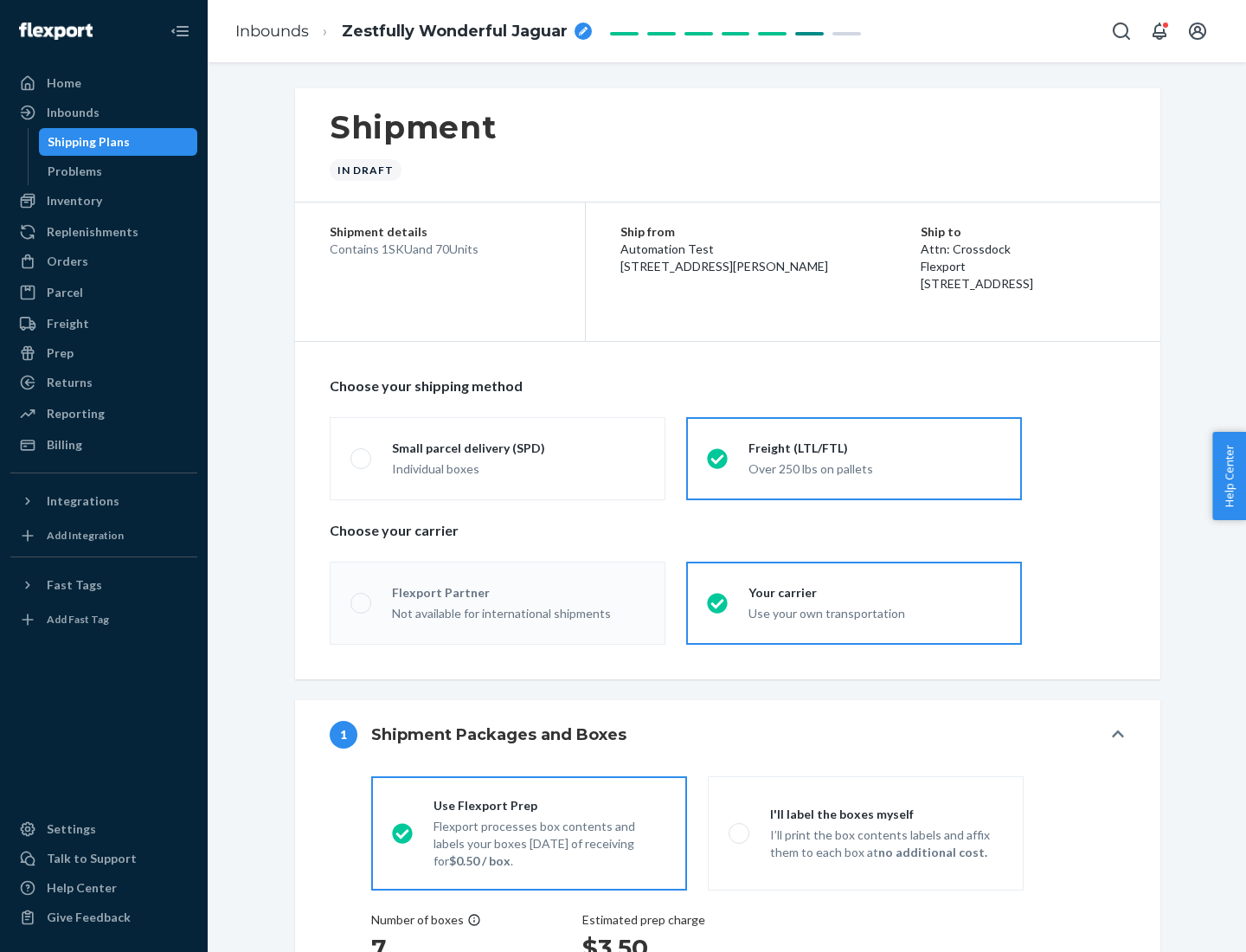
radio input "true"
radio input "false"
radio input "true"
radio input "false"
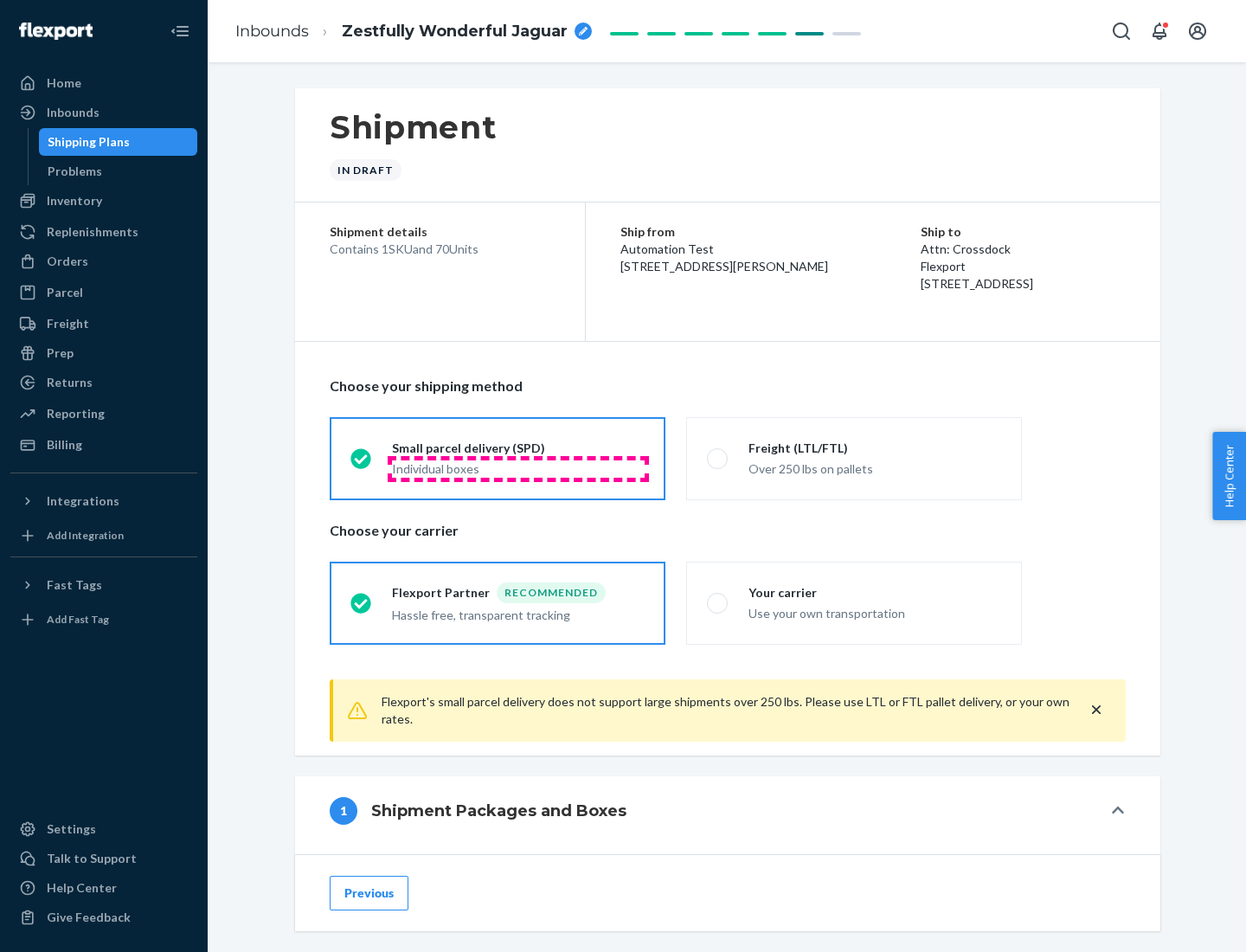
click at [518, 469] on div "Individual boxes" at bounding box center [517, 469] width 252 height 17
click at [362, 464] on input "Small parcel delivery (SPD) Individual boxes" at bounding box center [356, 458] width 11 height 11
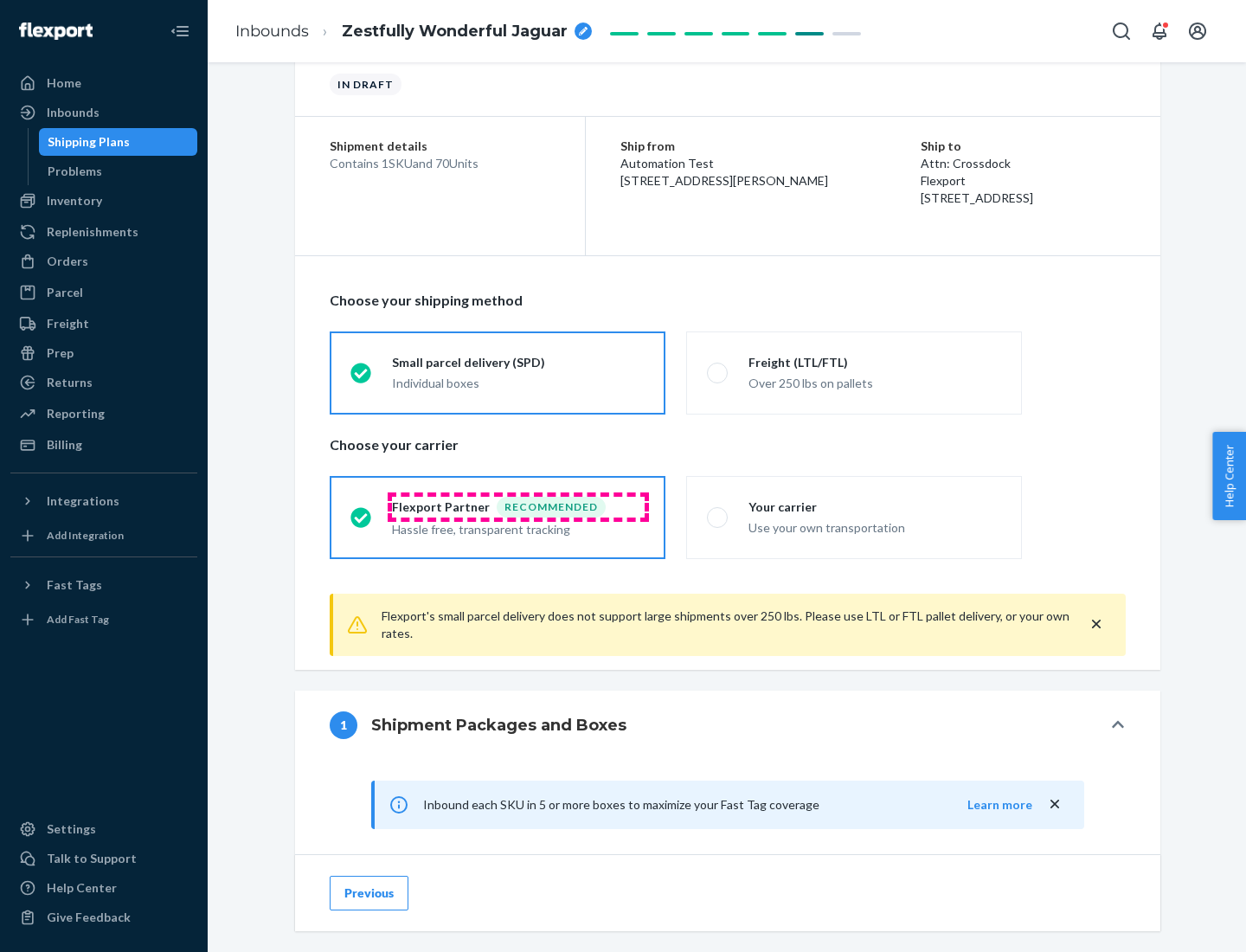
click at [518, 506] on div "Recommended" at bounding box center [550, 506] width 109 height 21
click at [362, 511] on input "Flexport Partner Recommended Hassle free, transparent tracking" at bounding box center [356, 516] width 11 height 11
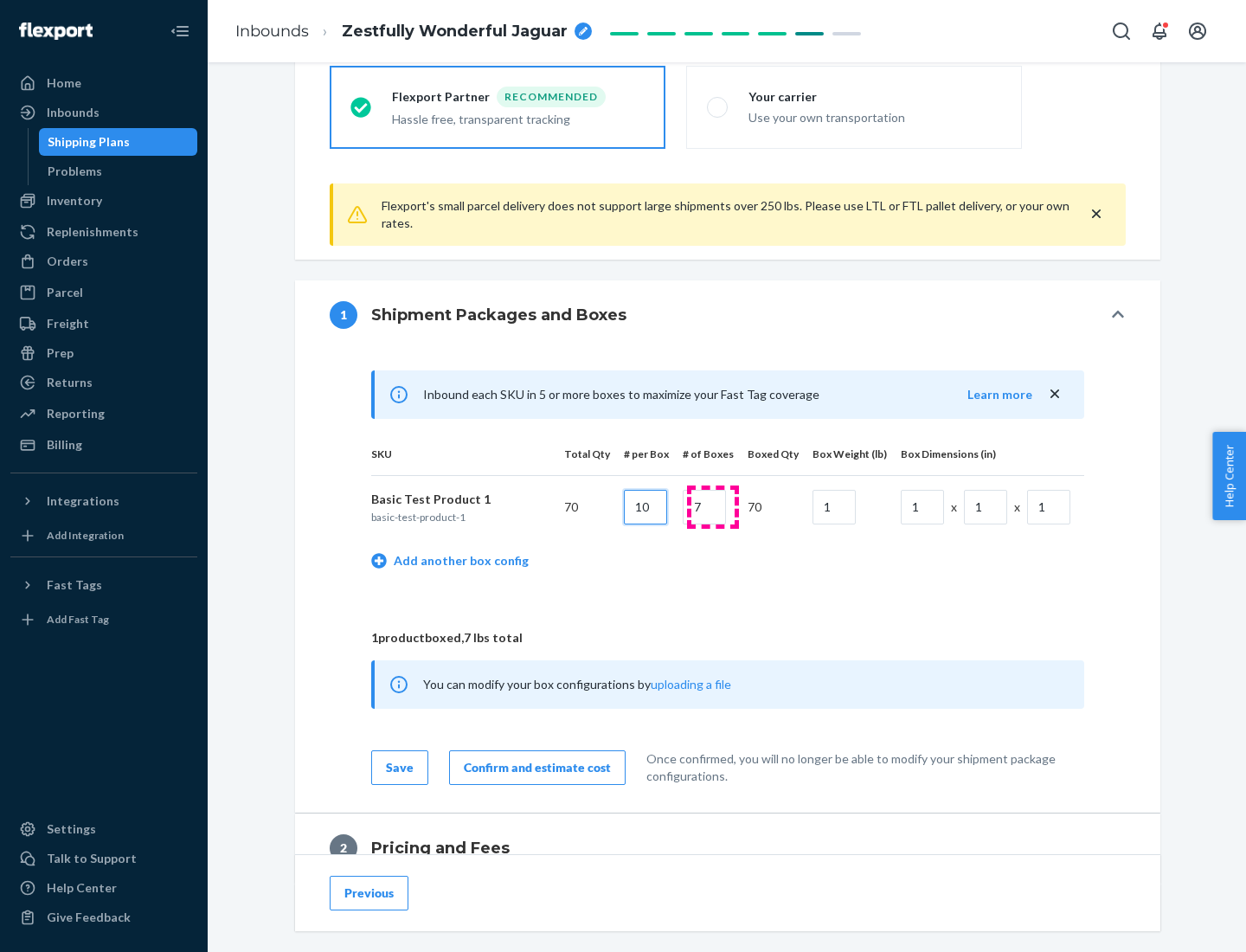
type input "10"
type input "7"
type input "1"
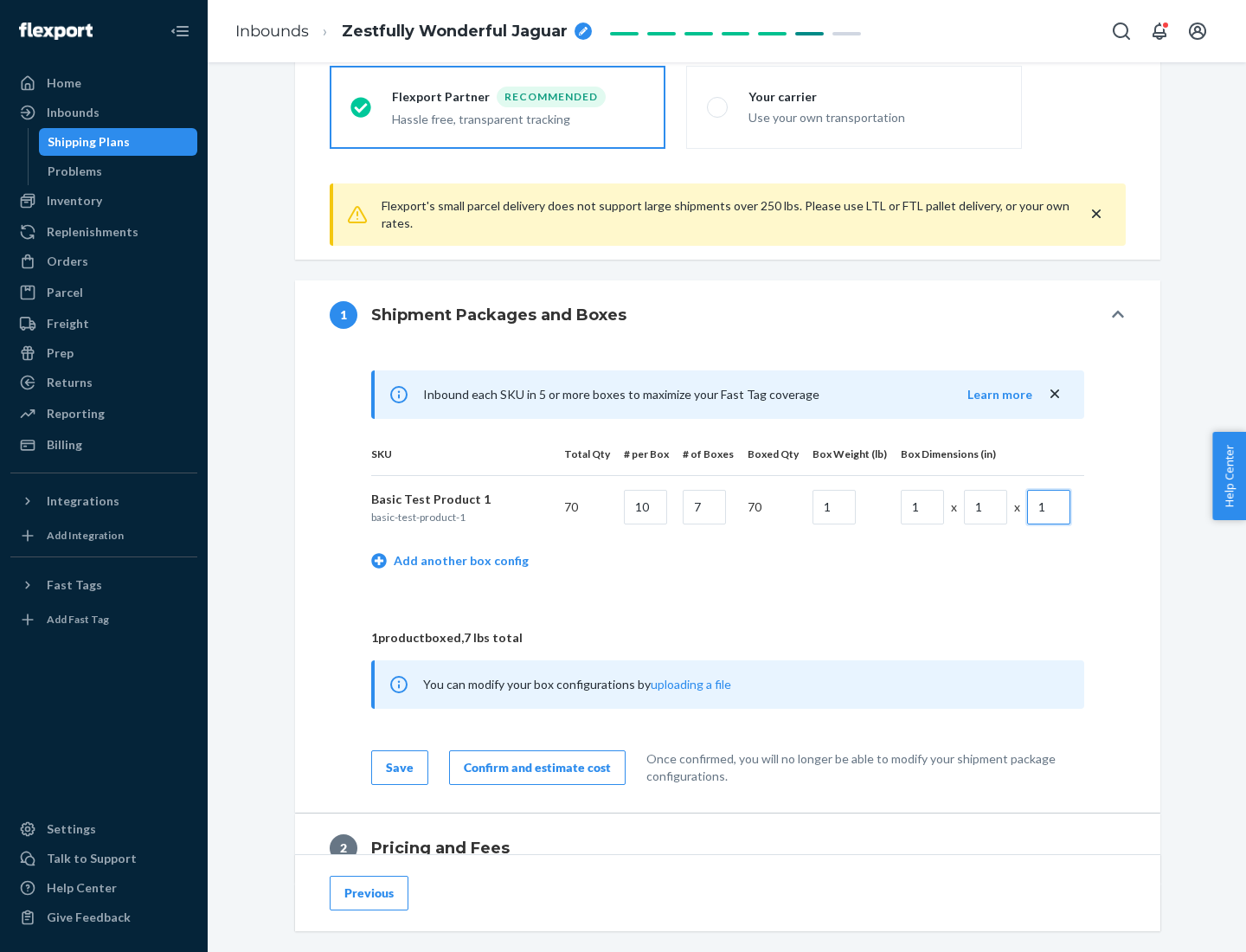
scroll to position [757, 0]
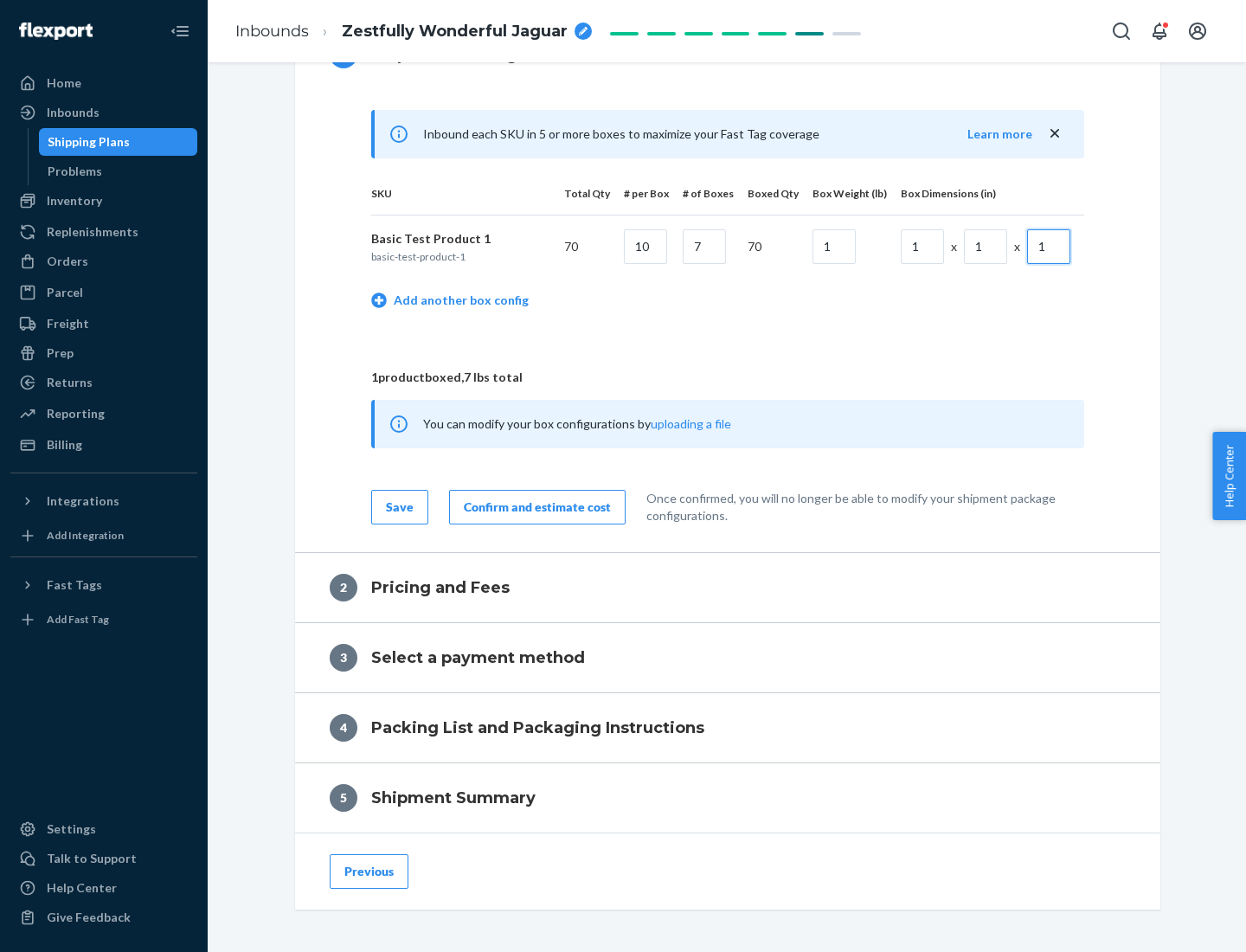
type input "1"
click at [534, 506] on div "Confirm and estimate cost" at bounding box center [537, 506] width 148 height 17
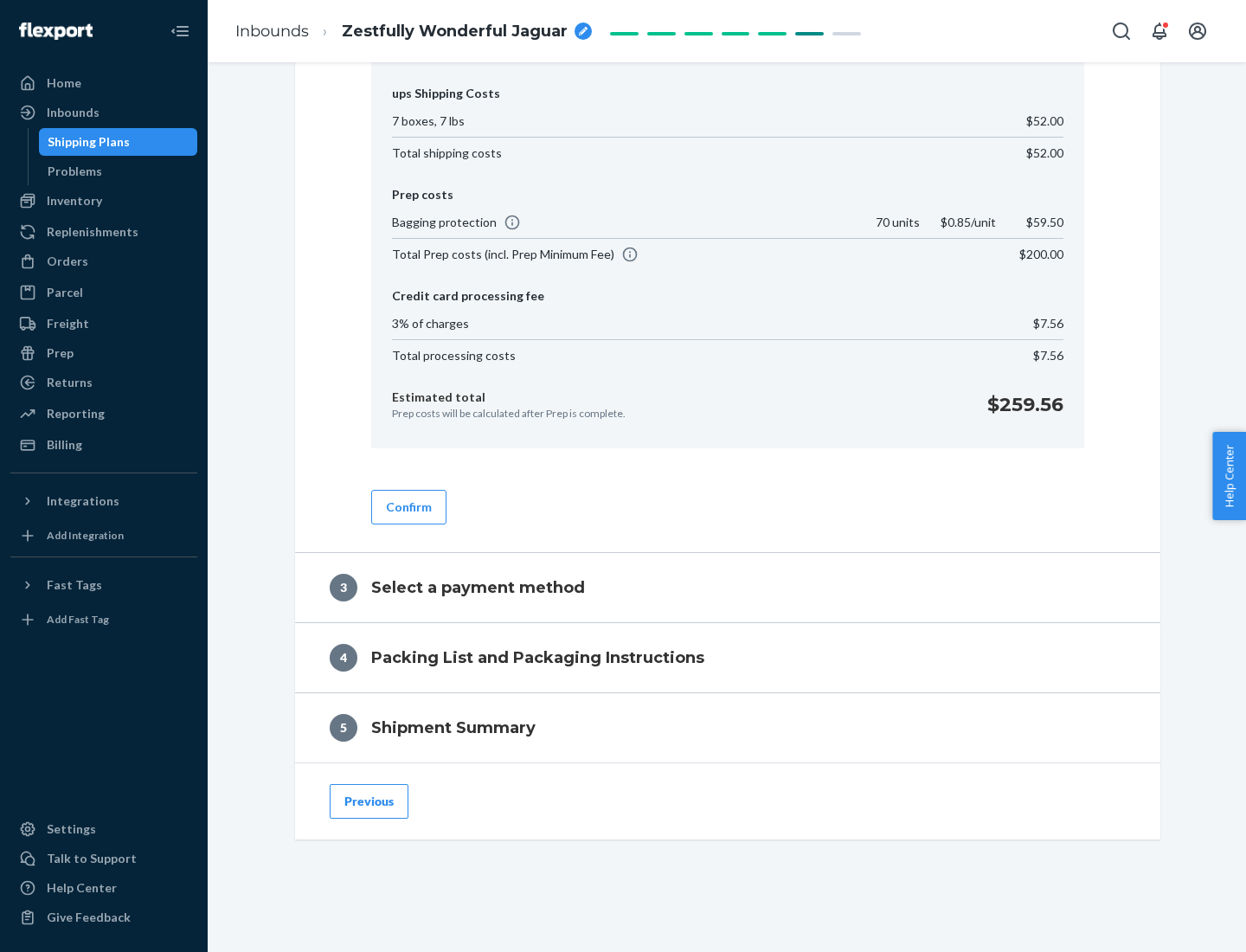
click at [408, 506] on button "Confirm" at bounding box center [409, 506] width 76 height 35
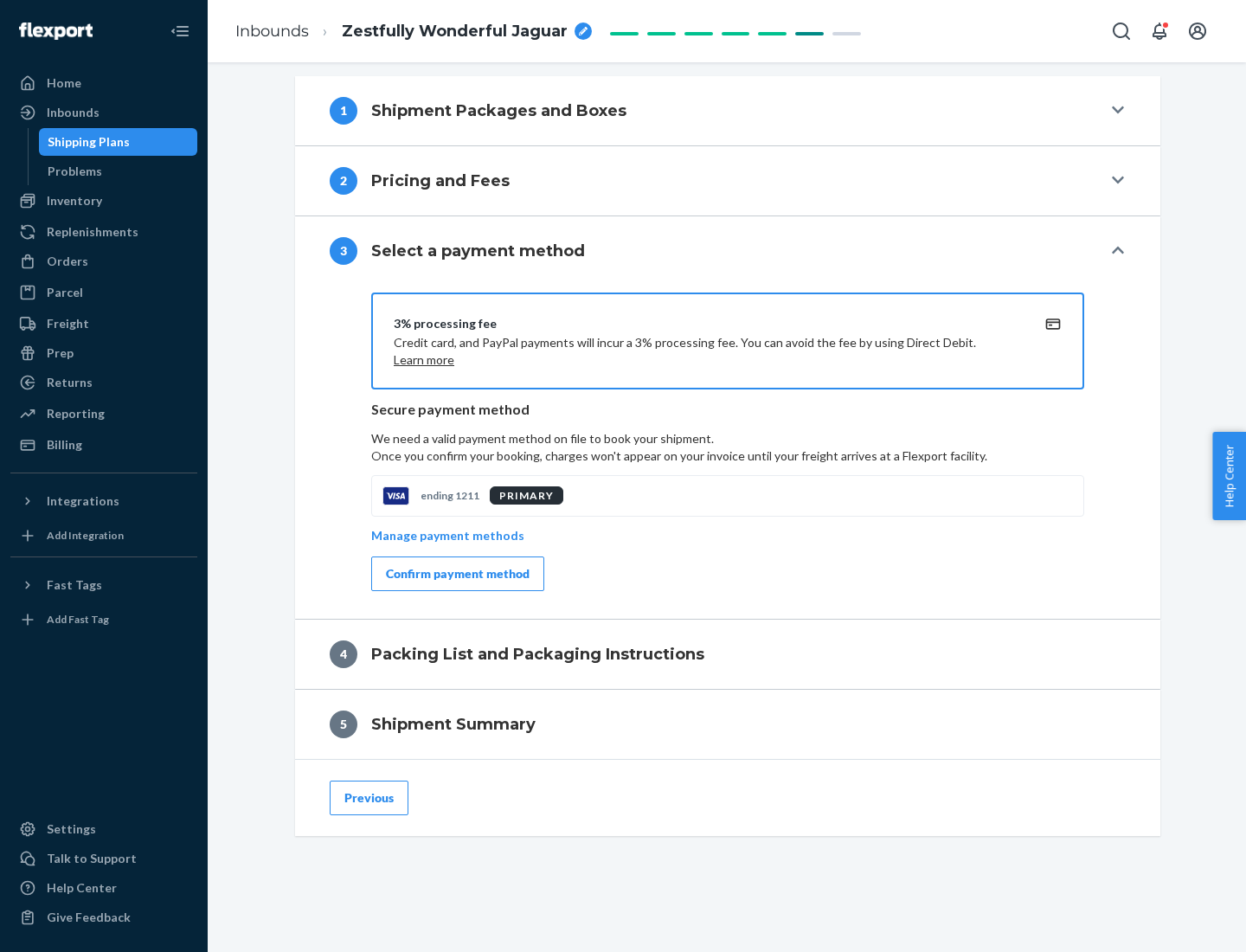
scroll to position [700, 0]
click at [456, 573] on div "Confirm payment method" at bounding box center [458, 573] width 144 height 17
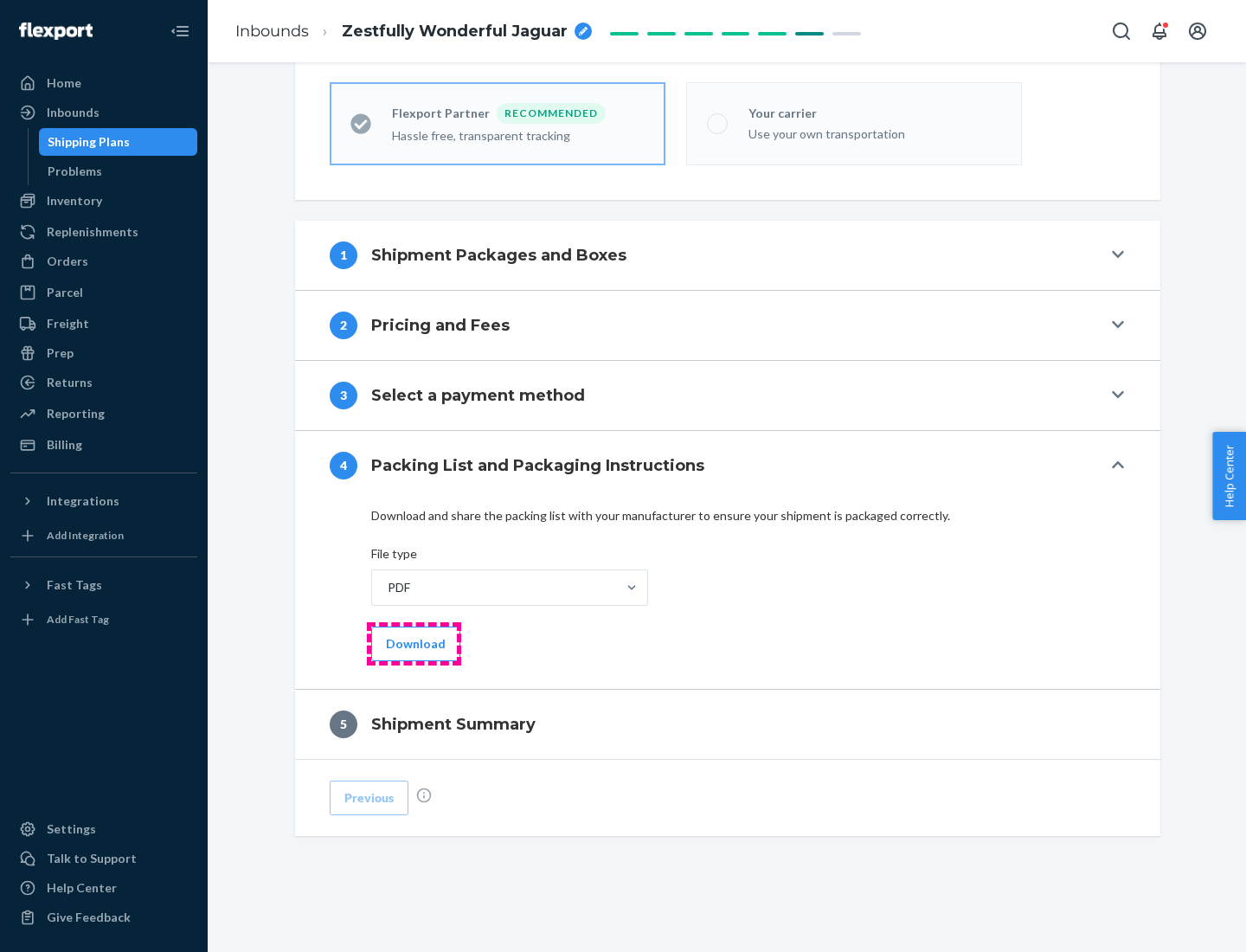
click at [414, 643] on button "Download" at bounding box center [415, 643] width 89 height 35
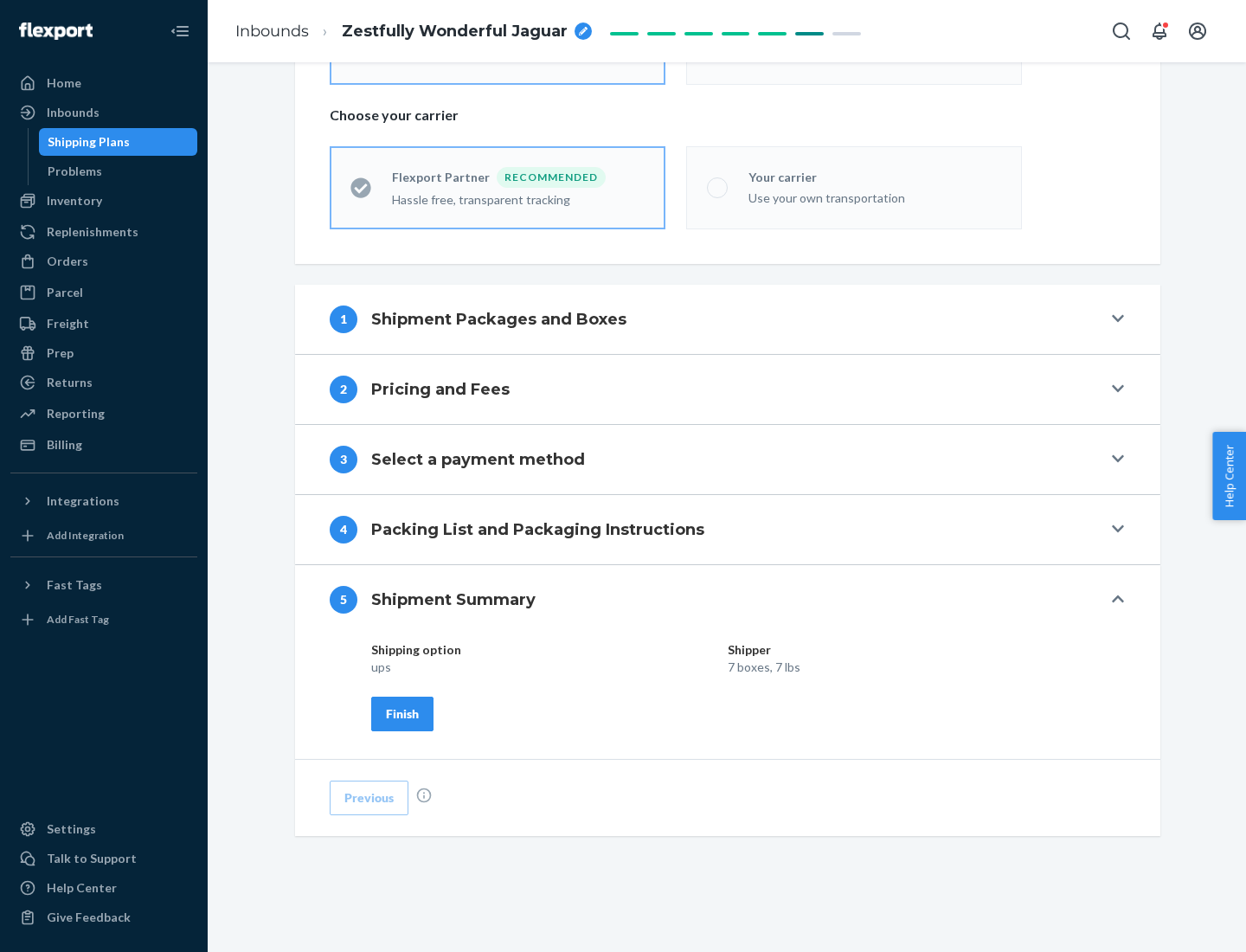
scroll to position [416, 0]
